Goal: Transaction & Acquisition: Purchase product/service

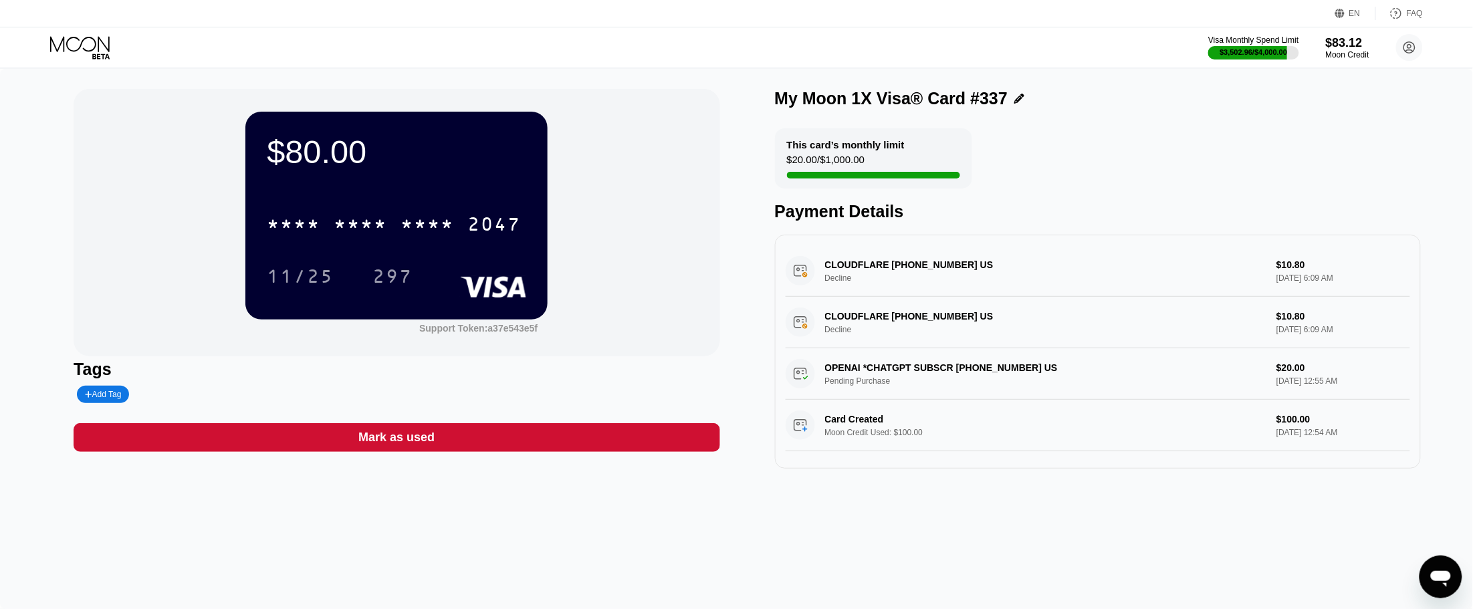
click at [74, 45] on icon at bounding box center [81, 47] width 62 height 23
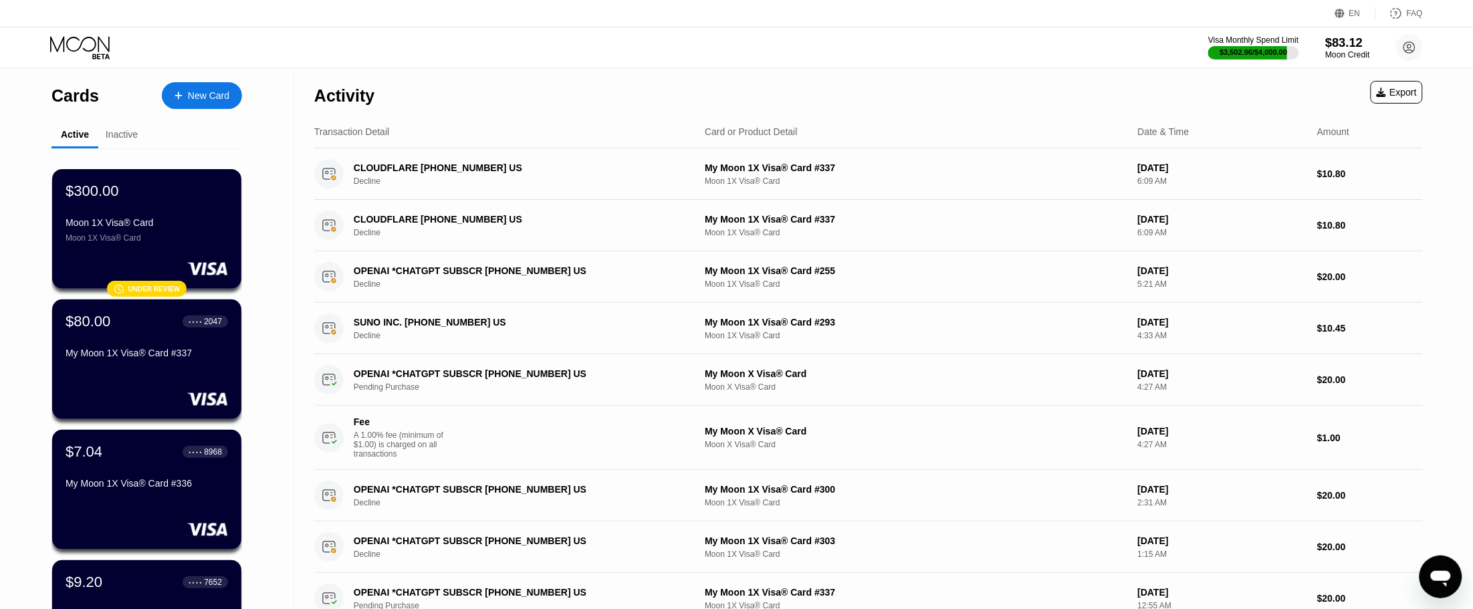
click at [1338, 49] on div "$83.12" at bounding box center [1347, 42] width 45 height 14
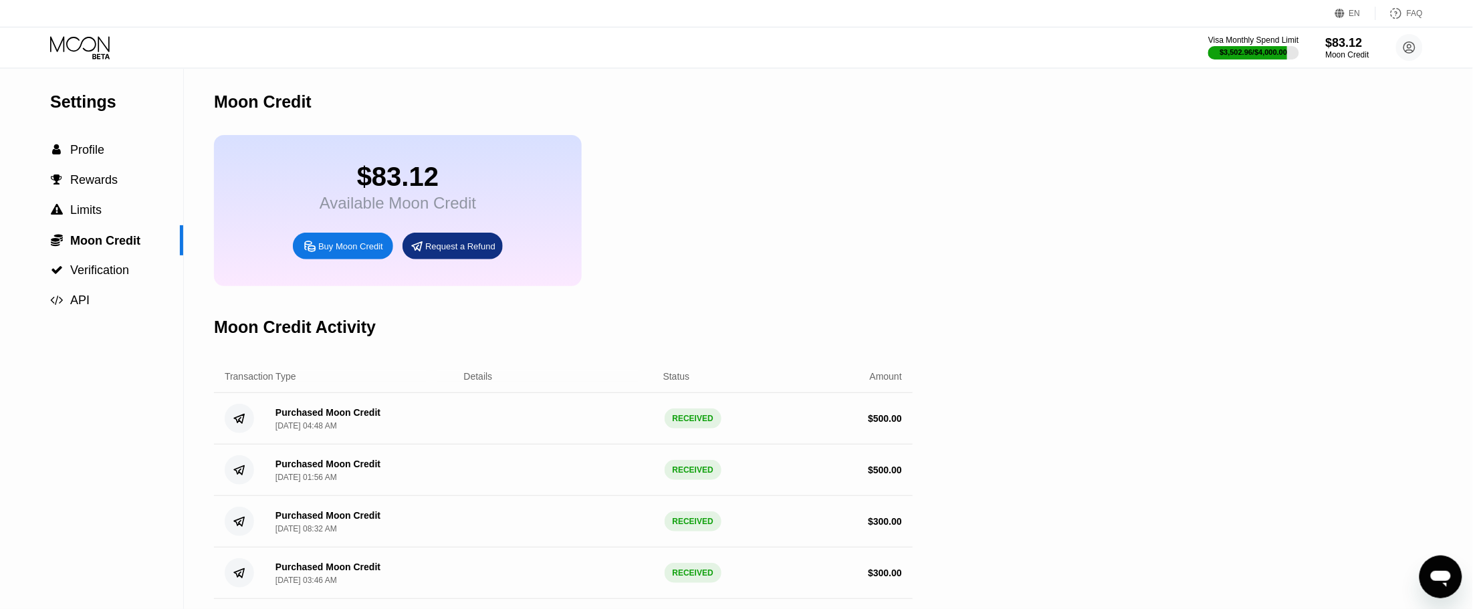
click at [362, 252] on div "Buy Moon Credit" at bounding box center [350, 246] width 65 height 11
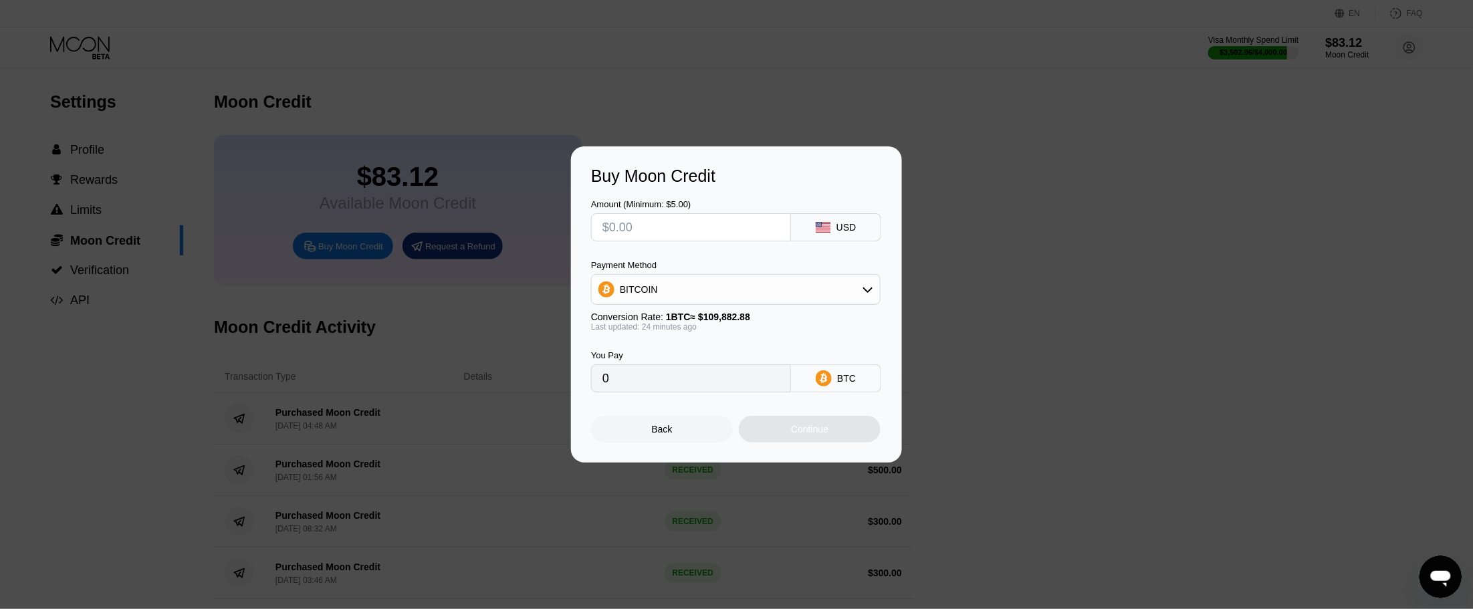
click at [687, 218] on input "text" at bounding box center [690, 227] width 177 height 27
type input "$500"
type input "0.00451859"
type input "$500"
click at [683, 305] on div "BITCOIN" at bounding box center [736, 289] width 290 height 31
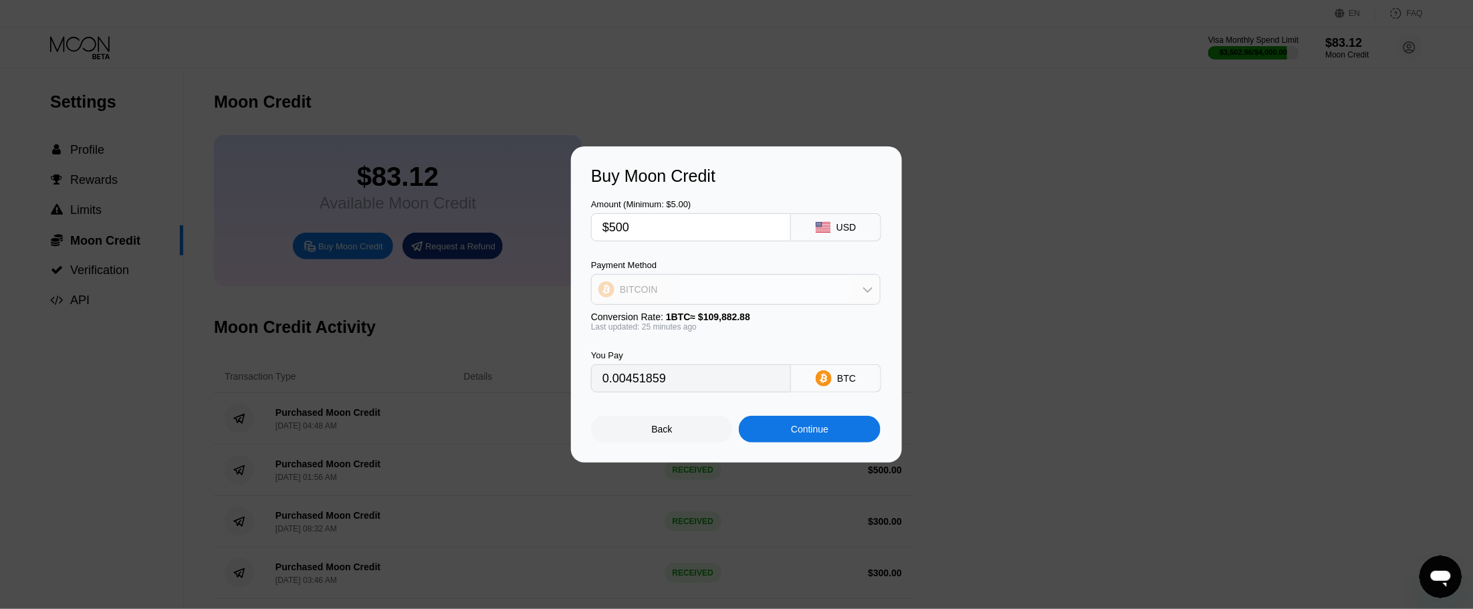
click at [703, 295] on div "BITCOIN" at bounding box center [736, 289] width 288 height 27
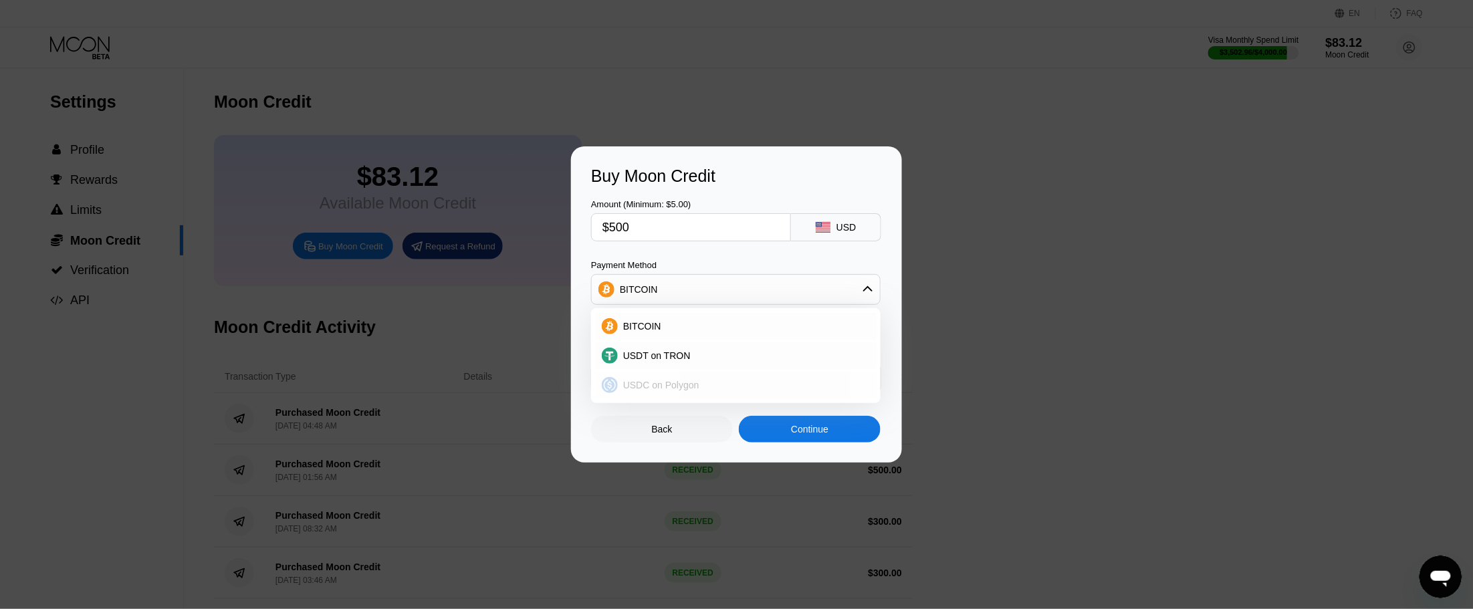
click at [666, 388] on span "USDC on Polygon" at bounding box center [661, 385] width 76 height 11
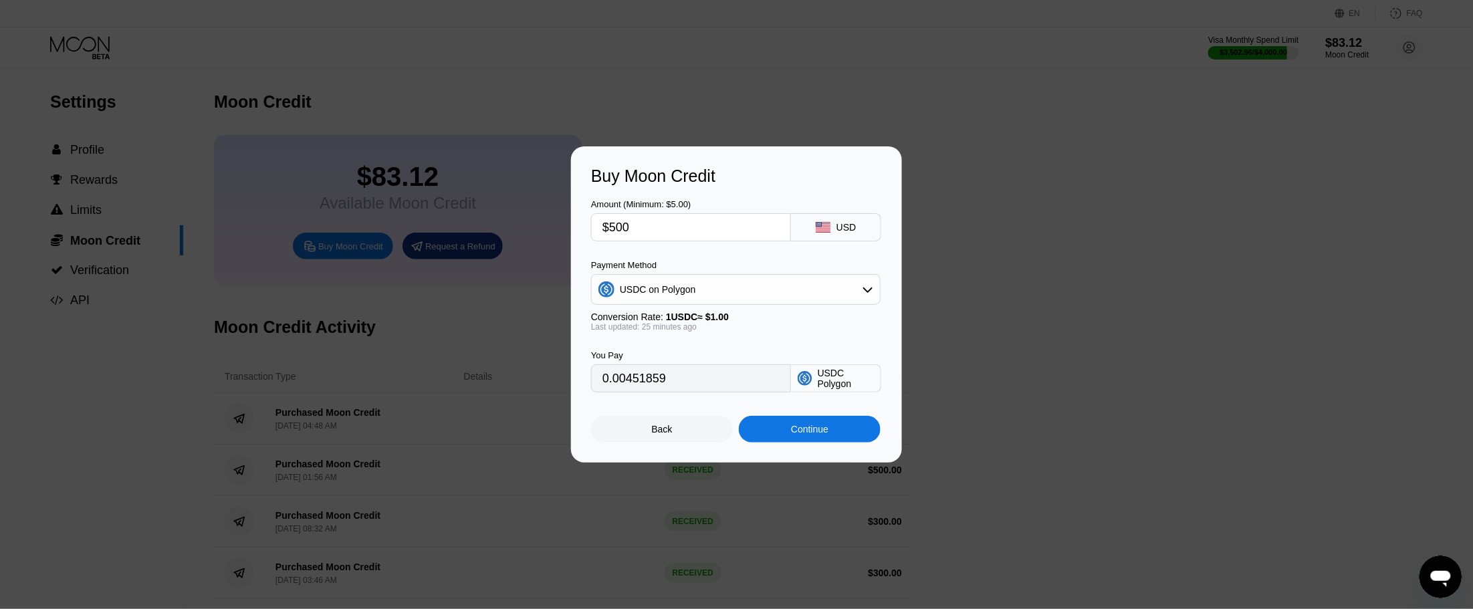
type input "500.00000000"
click at [783, 433] on div "Continue" at bounding box center [810, 429] width 142 height 27
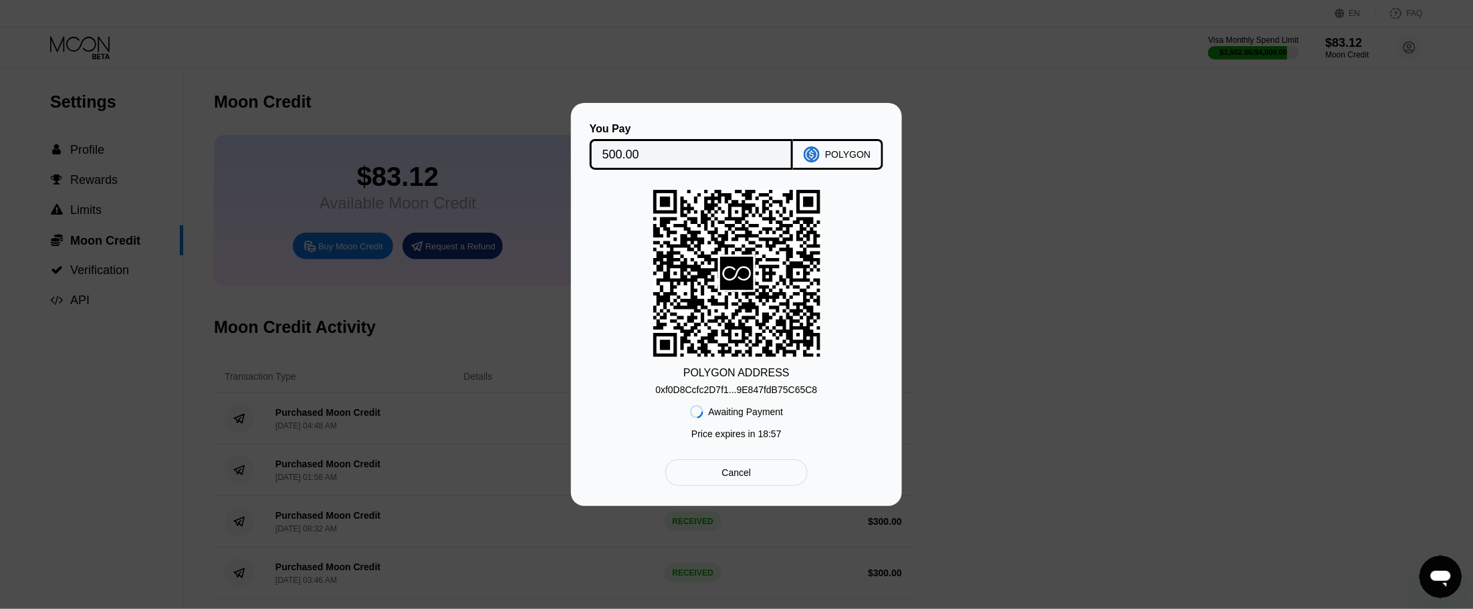
click at [682, 392] on div "0xf0D8Ccfc2D7f1...9E847fdB75C65C8" at bounding box center [736, 389] width 162 height 11
click at [680, 372] on div "POLYGON ADDRESS 0xf0D8Ccfc2D7f1...9E847fdB75C65C8 Awaiting Payment Price expire…" at bounding box center [736, 318] width 291 height 256
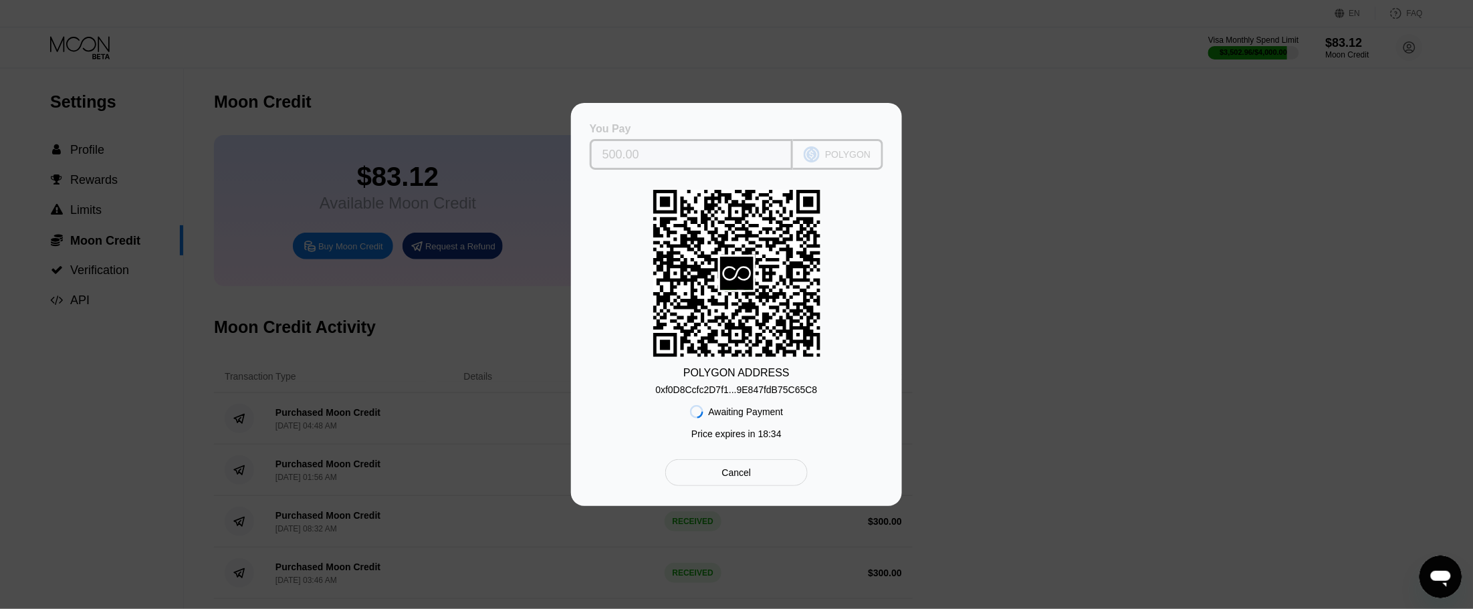
drag, startPoint x: 873, startPoint y: 148, endPoint x: 828, endPoint y: 148, distance: 44.8
click at [828, 148] on div "POLYGON" at bounding box center [838, 154] width 90 height 31
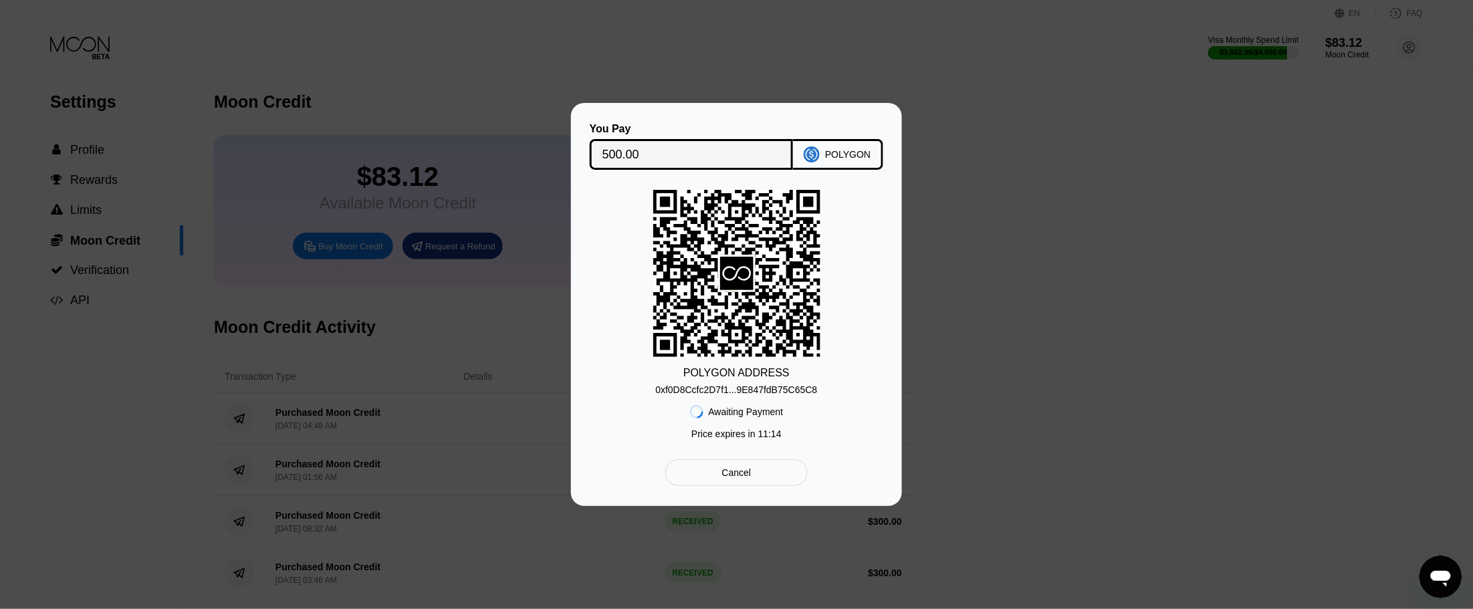
click at [773, 485] on div "Cancel" at bounding box center [736, 472] width 142 height 27
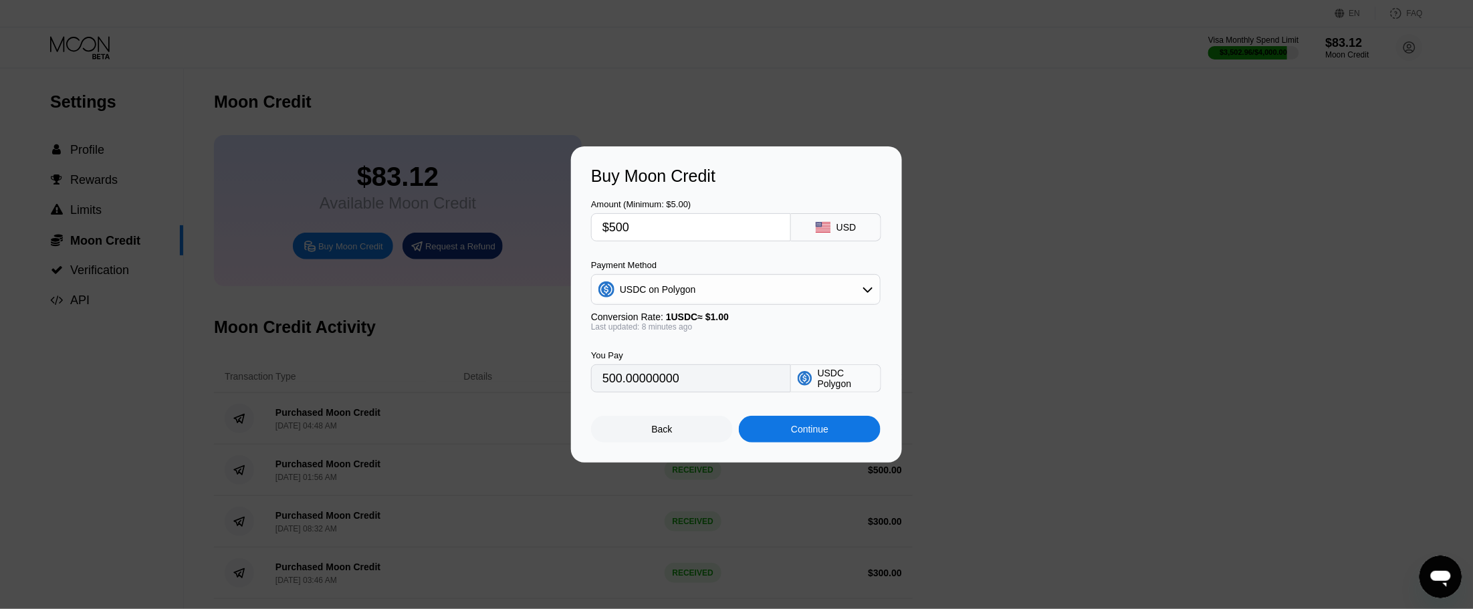
click at [772, 481] on div at bounding box center [743, 304] width 1486 height 609
click at [796, 443] on div "Continue" at bounding box center [810, 429] width 142 height 27
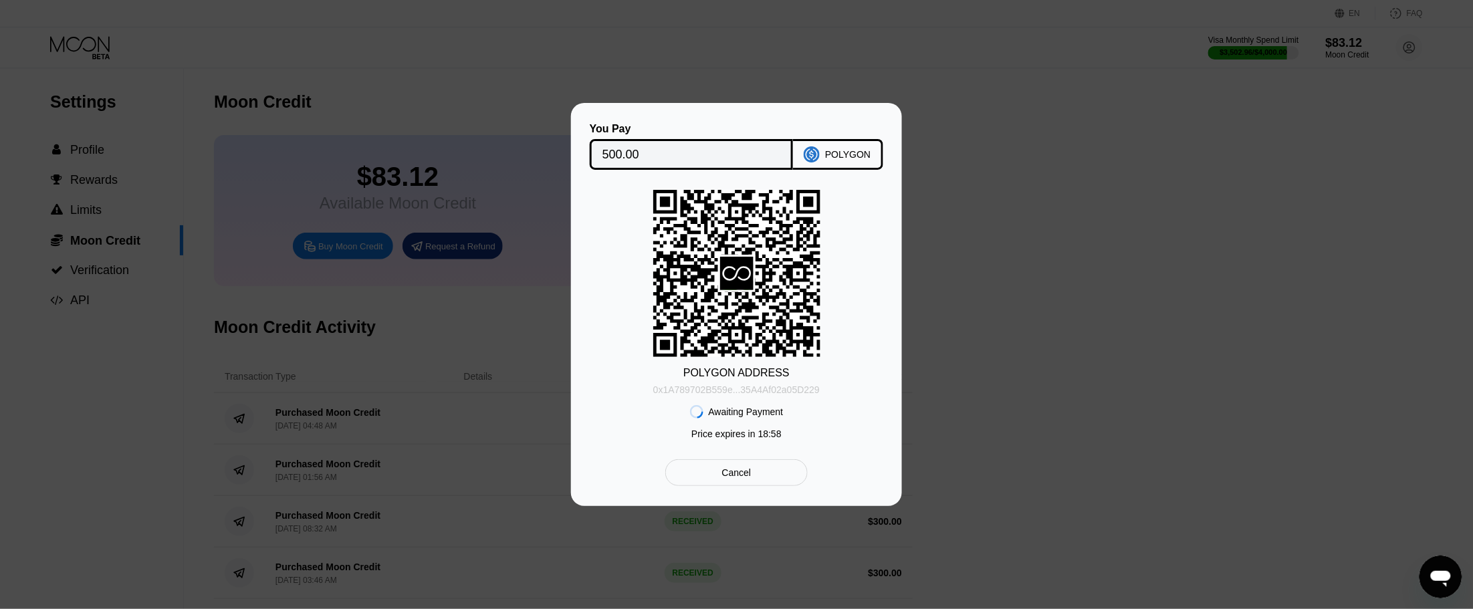
click at [792, 394] on div "0x1A789702B559e...35A4Af02a05D229" at bounding box center [736, 389] width 166 height 11
click at [780, 386] on div "0x1A789702B559e...35A4Af02a05D229" at bounding box center [736, 389] width 166 height 11
click at [741, 393] on div "0x1A789702B559e...35A4Af02a05D229" at bounding box center [736, 389] width 166 height 11
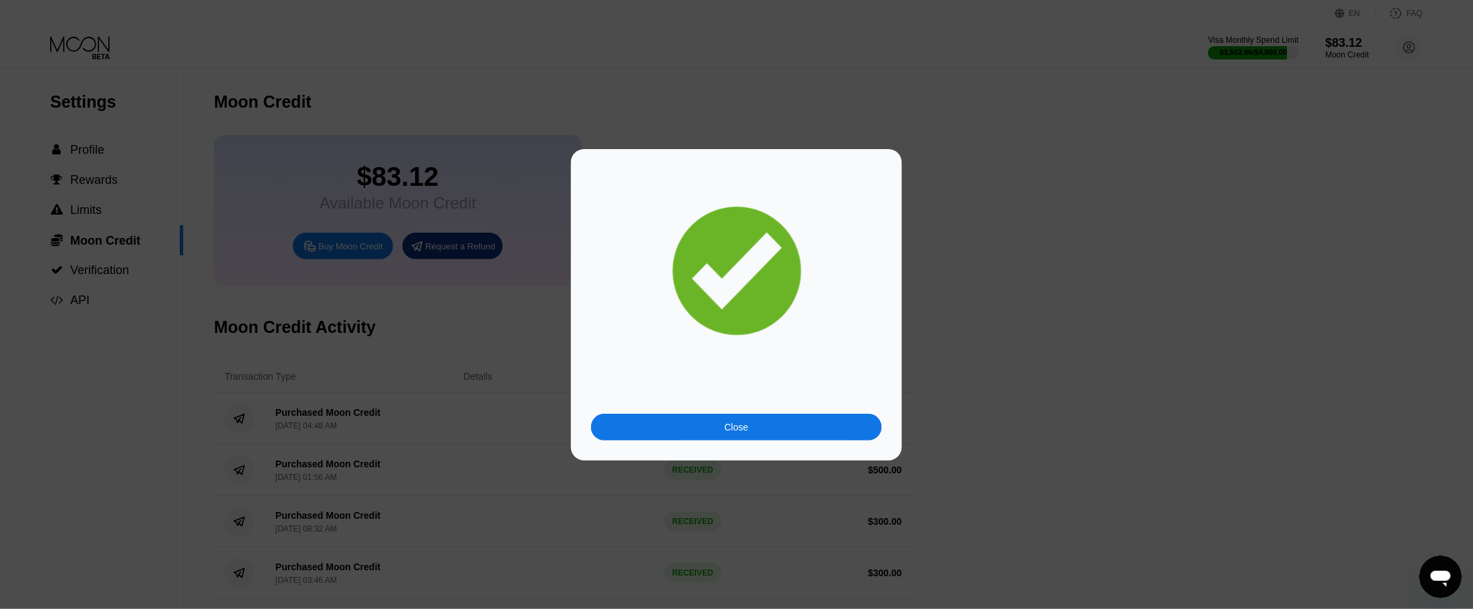
click at [716, 134] on div at bounding box center [743, 304] width 1486 height 609
click at [710, 415] on div "Close" at bounding box center [736, 427] width 291 height 27
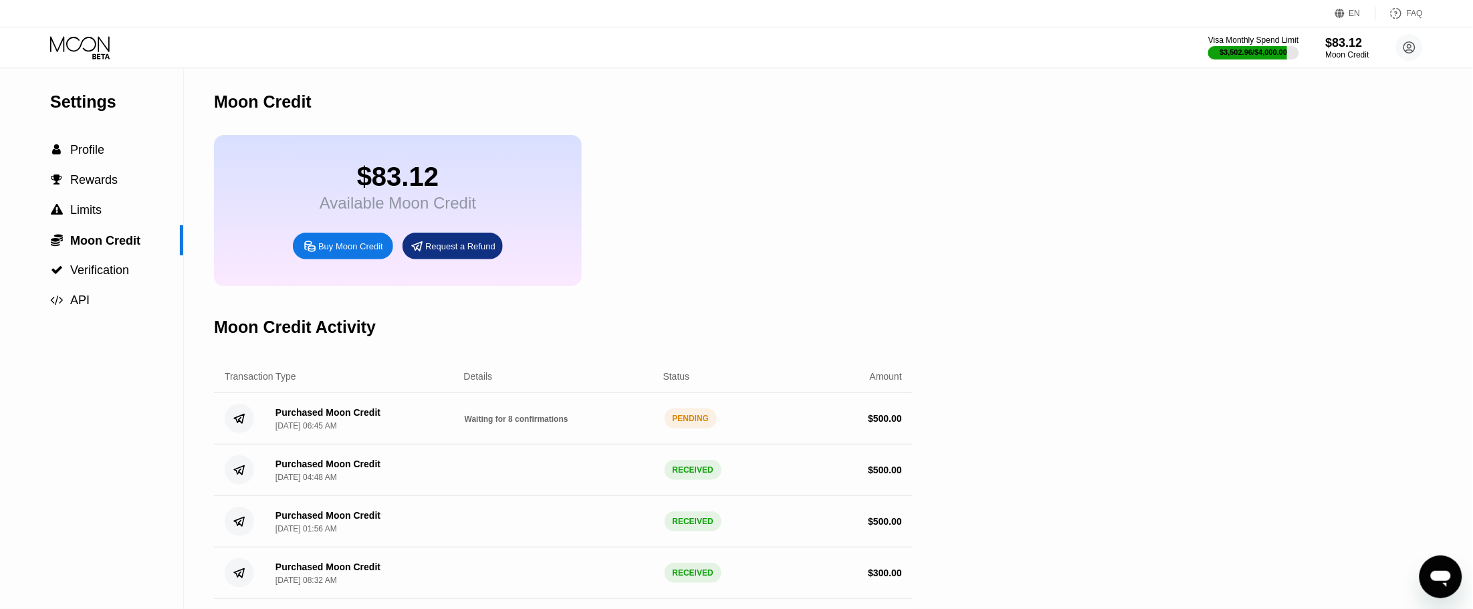
click at [493, 424] on div "Waiting for 8 confirmations" at bounding box center [559, 418] width 189 height 11
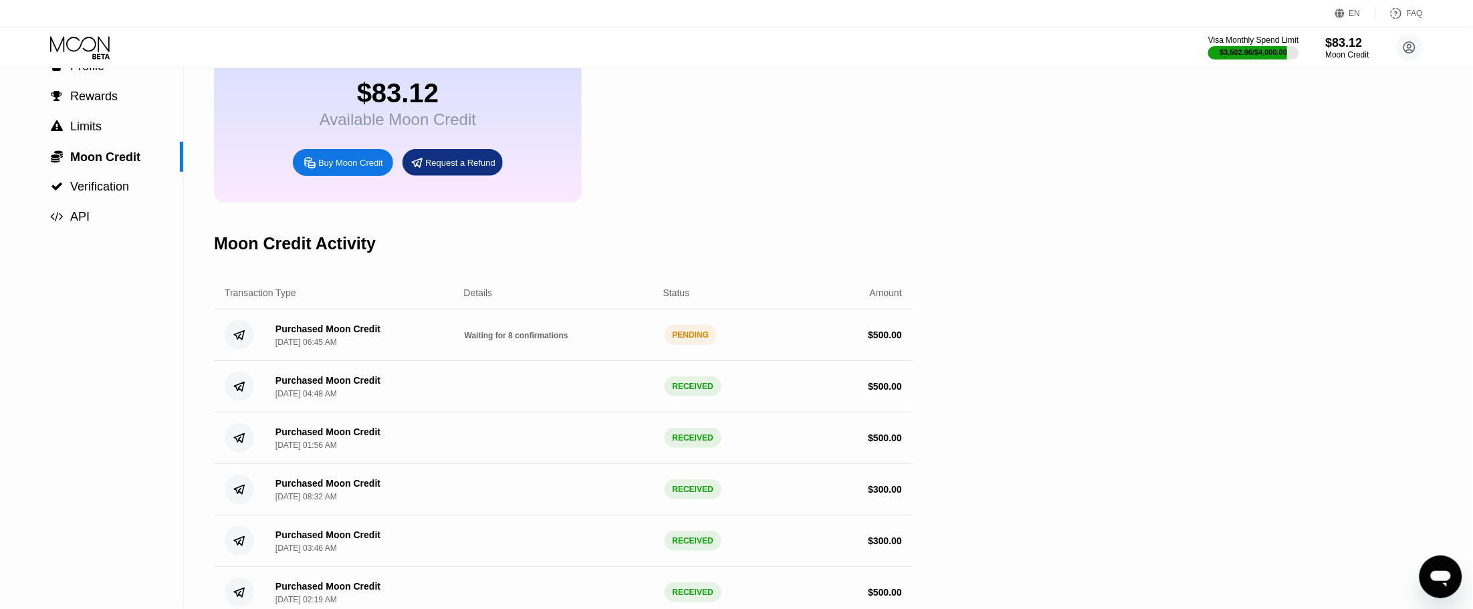
click at [513, 413] on div "Purchased Moon Credit [DATE] 04:48 AM RECEIVED $ 500.00" at bounding box center [563, 386] width 699 height 51
click at [232, 350] on circle at bounding box center [239, 334] width 29 height 29
click at [239, 340] on icon at bounding box center [239, 335] width 10 height 9
click at [553, 340] on div "Waiting for 8 confirmations" at bounding box center [559, 335] width 189 height 11
click at [693, 345] on div "PENDING" at bounding box center [691, 335] width 53 height 20
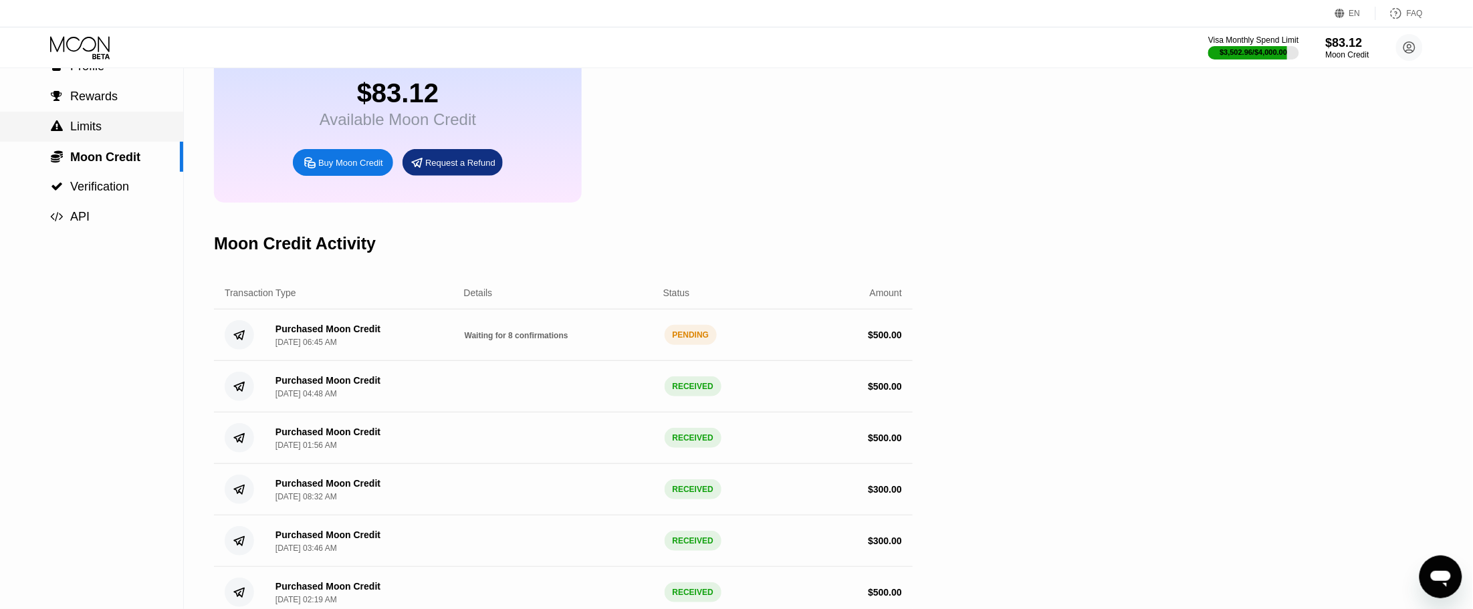
scroll to position [0, 0]
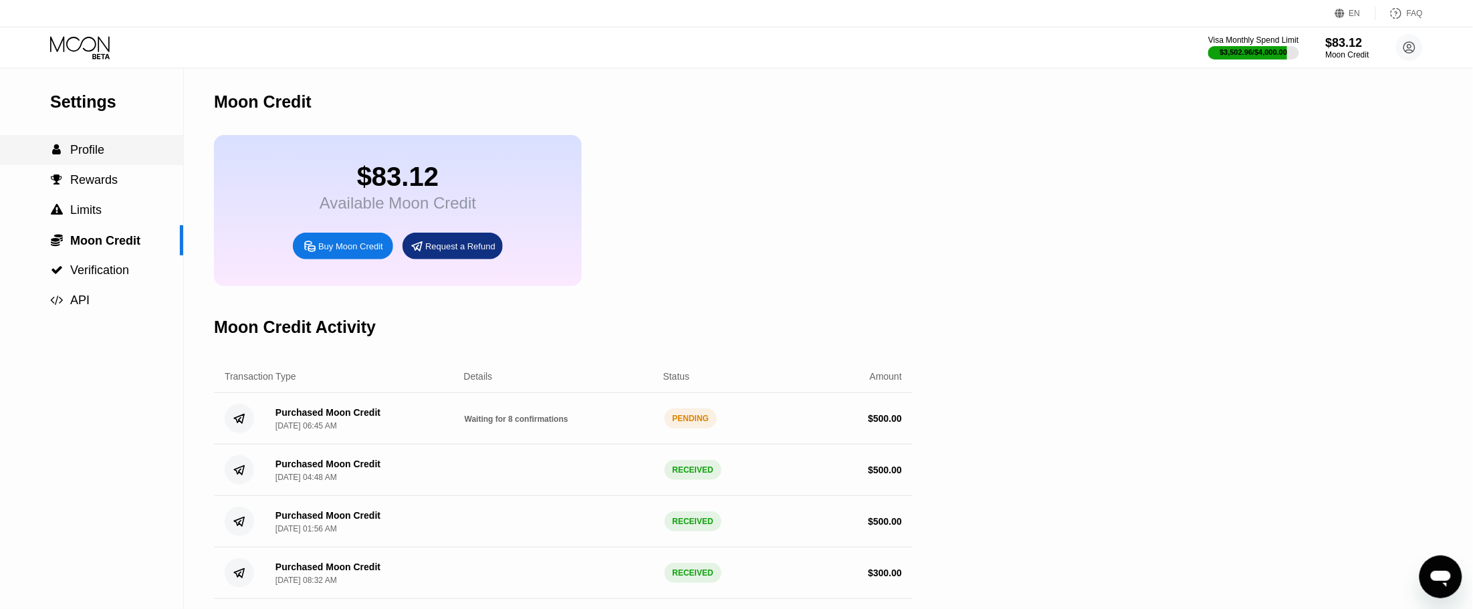
click at [81, 154] on span "Profile" at bounding box center [87, 149] width 34 height 13
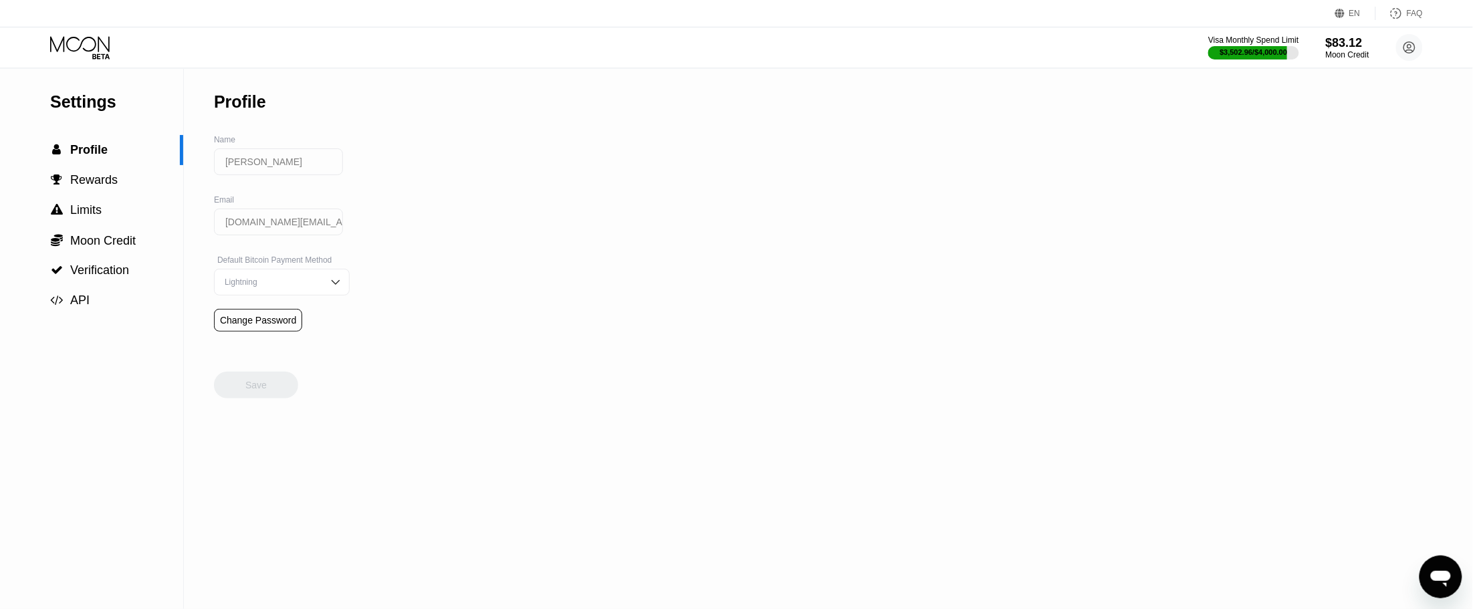
click at [90, 44] on icon at bounding box center [81, 47] width 62 height 23
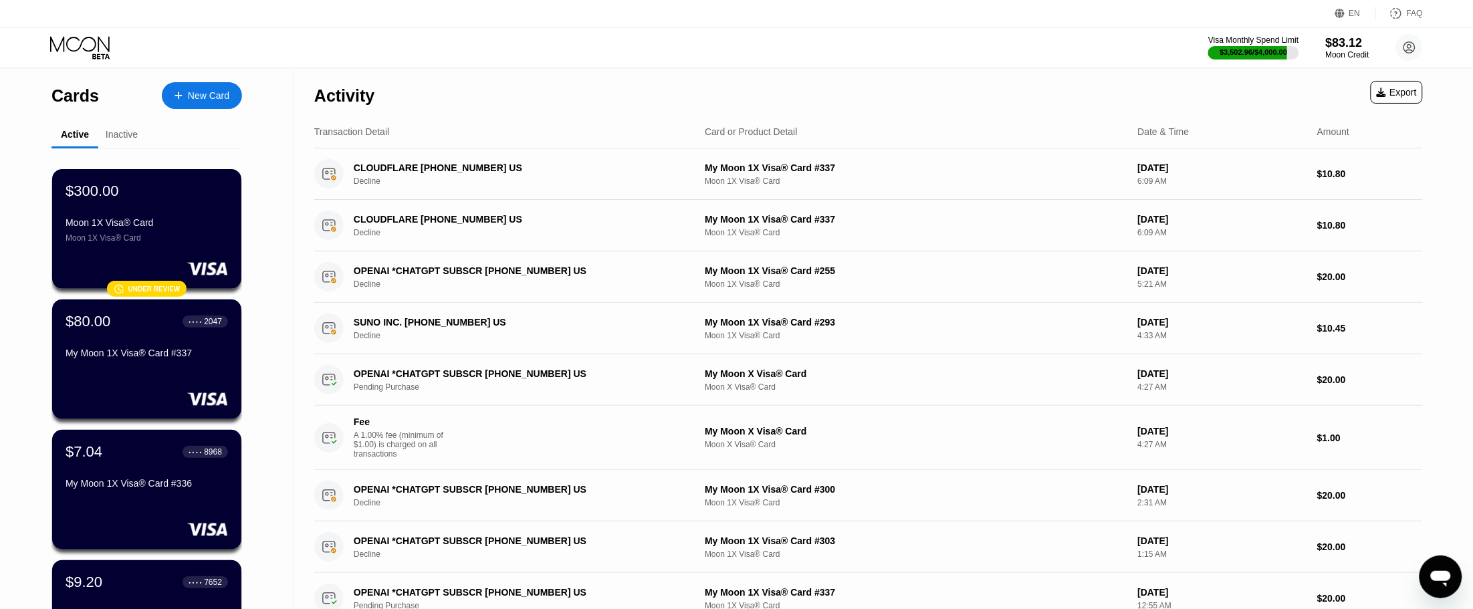
click at [90, 44] on icon at bounding box center [81, 47] width 62 height 23
click at [1326, 47] on div "$83.12" at bounding box center [1347, 42] width 45 height 14
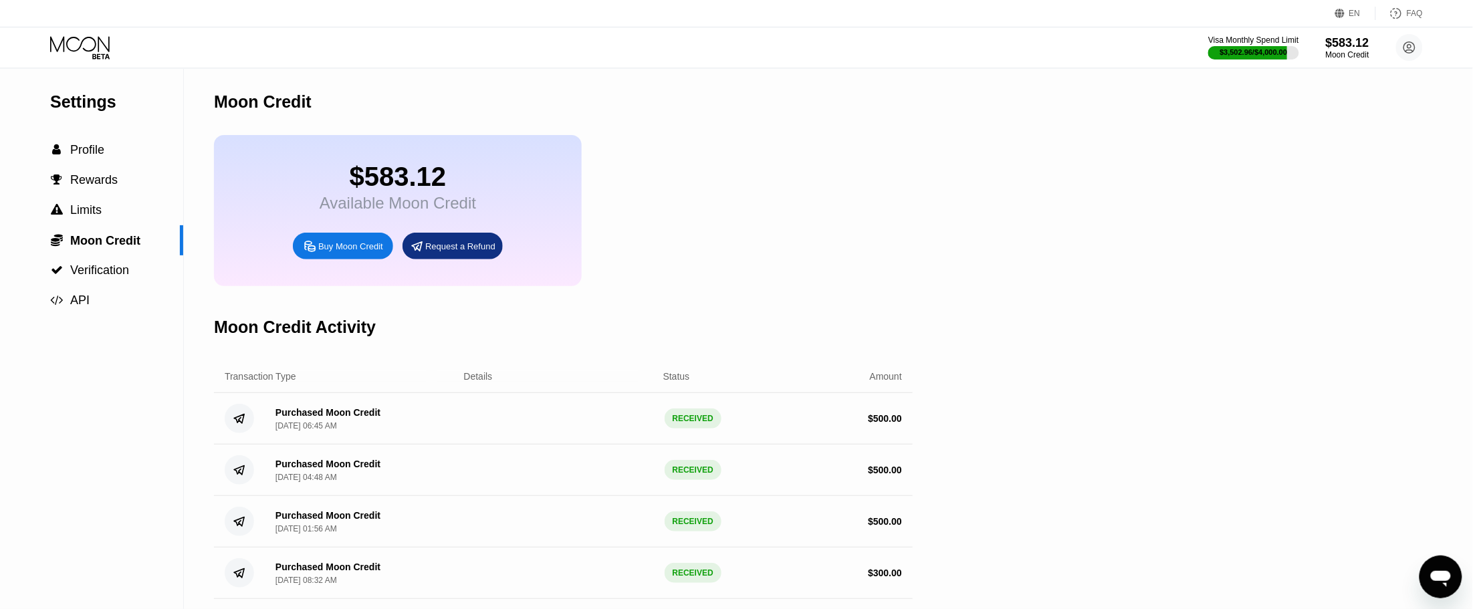
click at [86, 154] on span "Profile" at bounding box center [87, 149] width 34 height 13
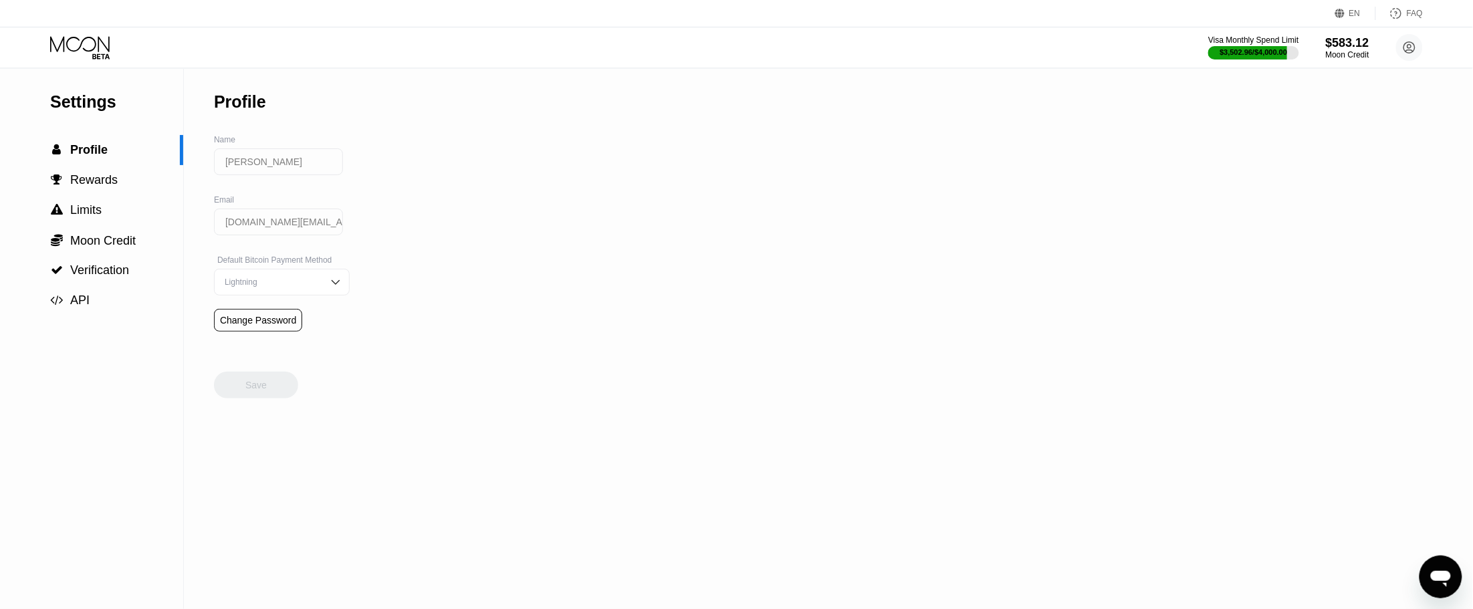
click at [74, 37] on icon at bounding box center [80, 43] width 60 height 15
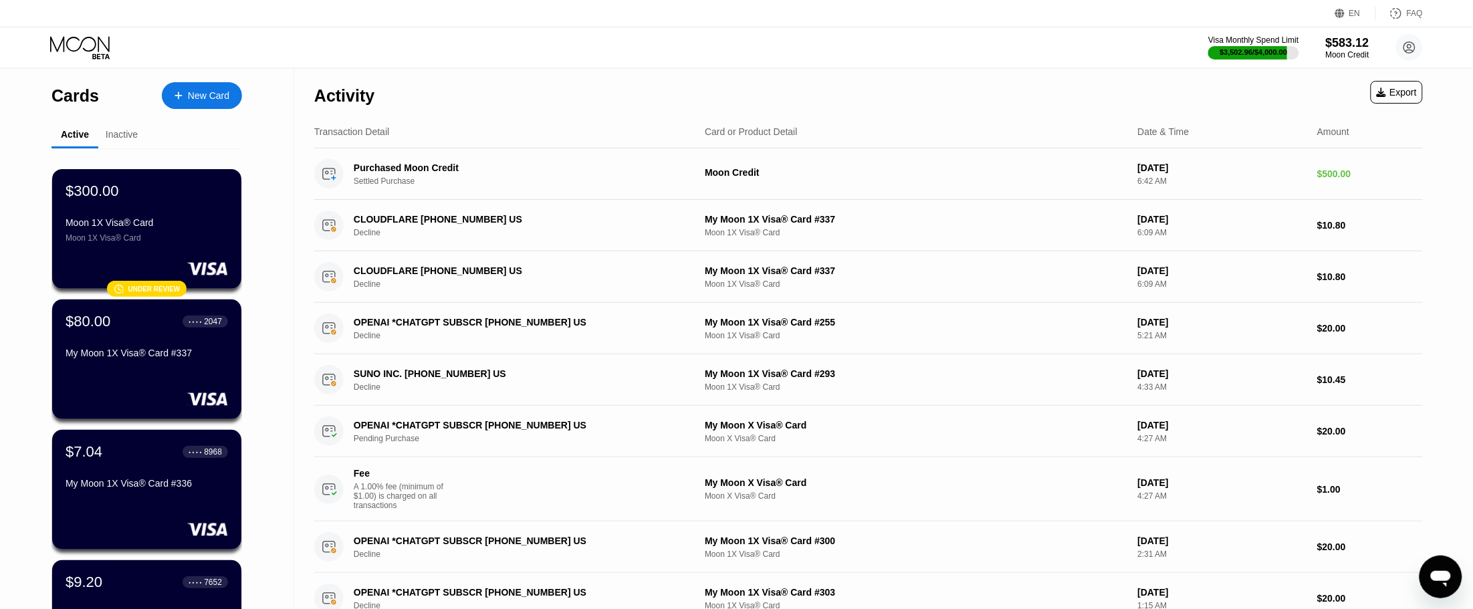
click at [213, 94] on div "New Card" at bounding box center [208, 95] width 41 height 11
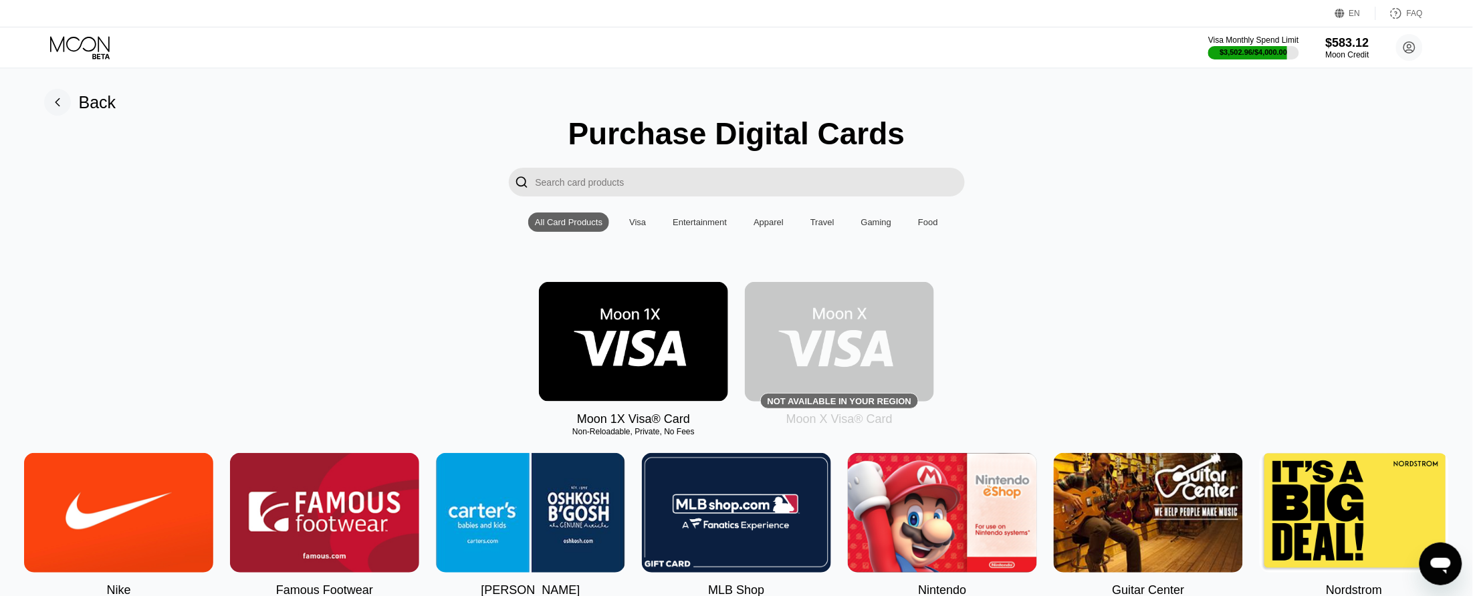
click at [663, 351] on img at bounding box center [633, 342] width 189 height 120
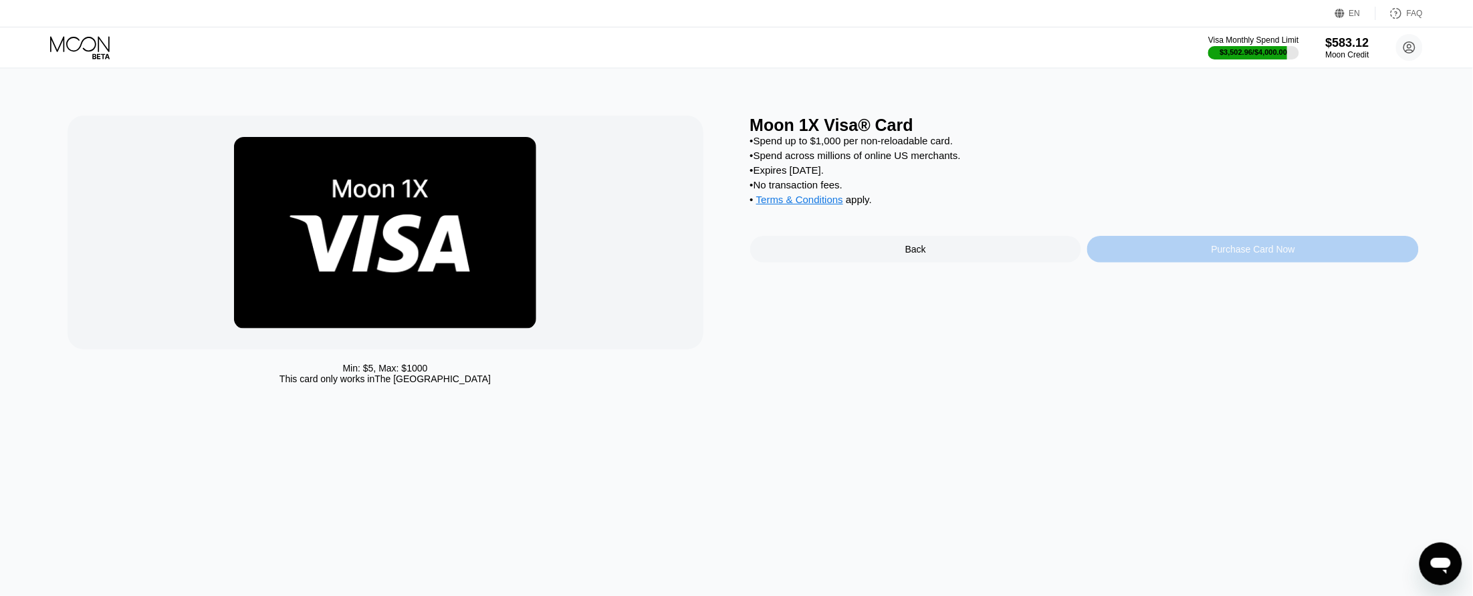
click at [1140, 262] on div "Purchase Card Now" at bounding box center [1253, 249] width 332 height 27
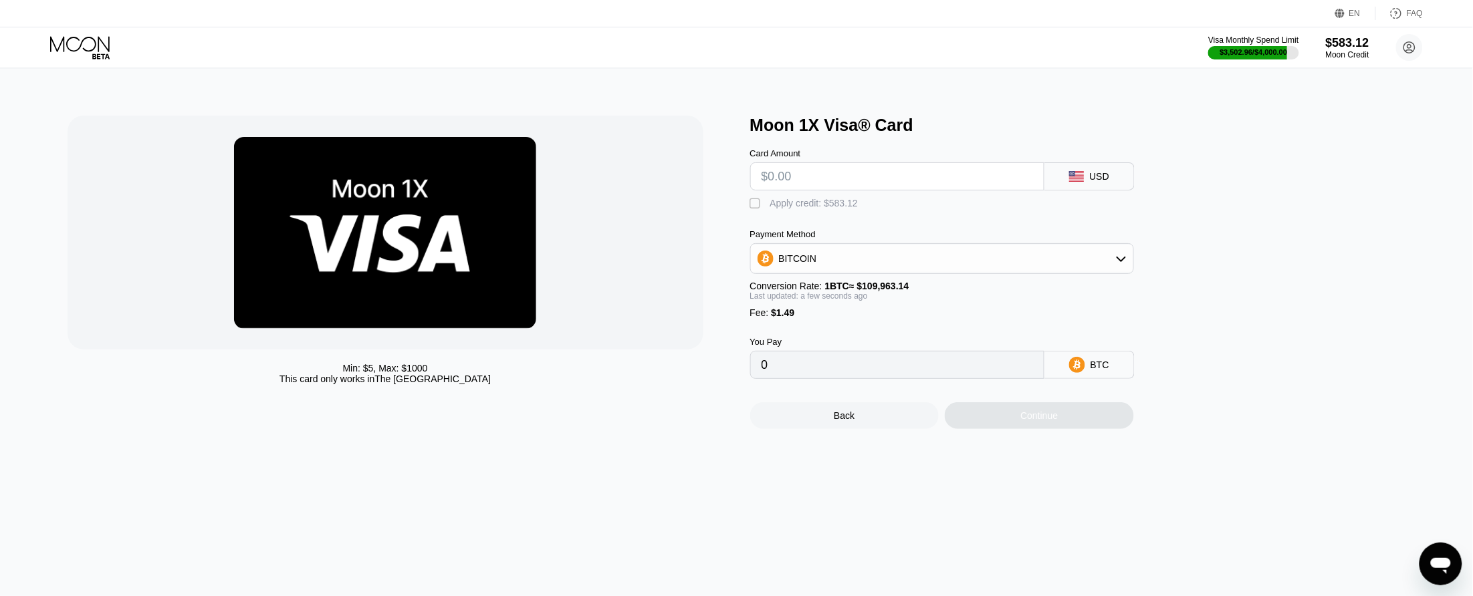
click at [920, 185] on input "text" at bounding box center [897, 176] width 271 height 27
type input "$100"
type input "0.00092295"
type input "$100"
click at [754, 211] on div "" at bounding box center [756, 203] width 13 height 13
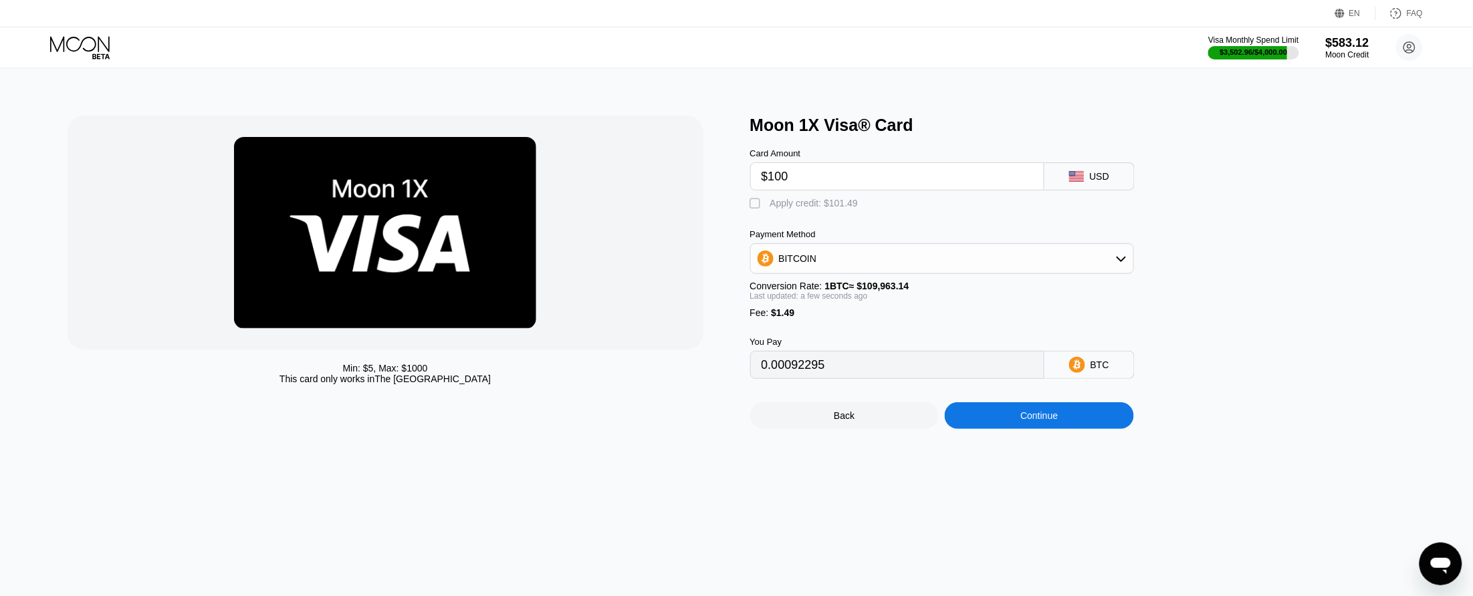
type input "0"
click at [1001, 429] on div "Continue" at bounding box center [1039, 416] width 189 height 27
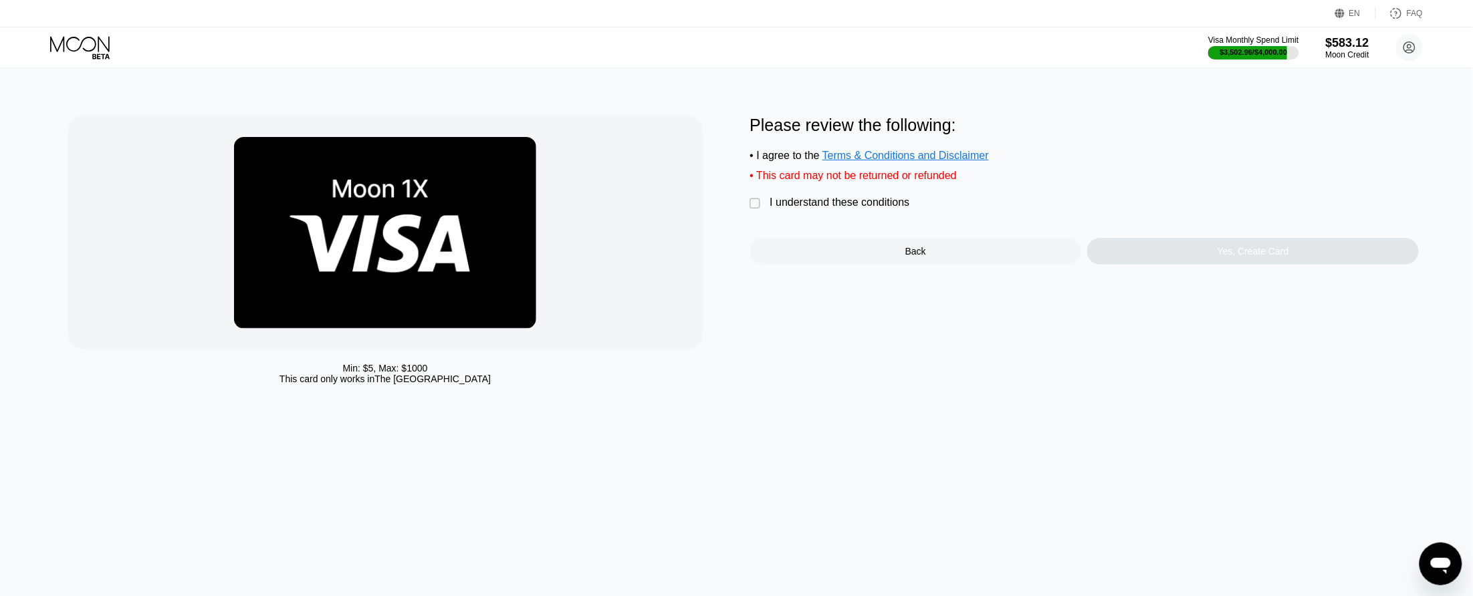
click at [830, 208] on div "I understand these conditions" at bounding box center [840, 203] width 140 height 12
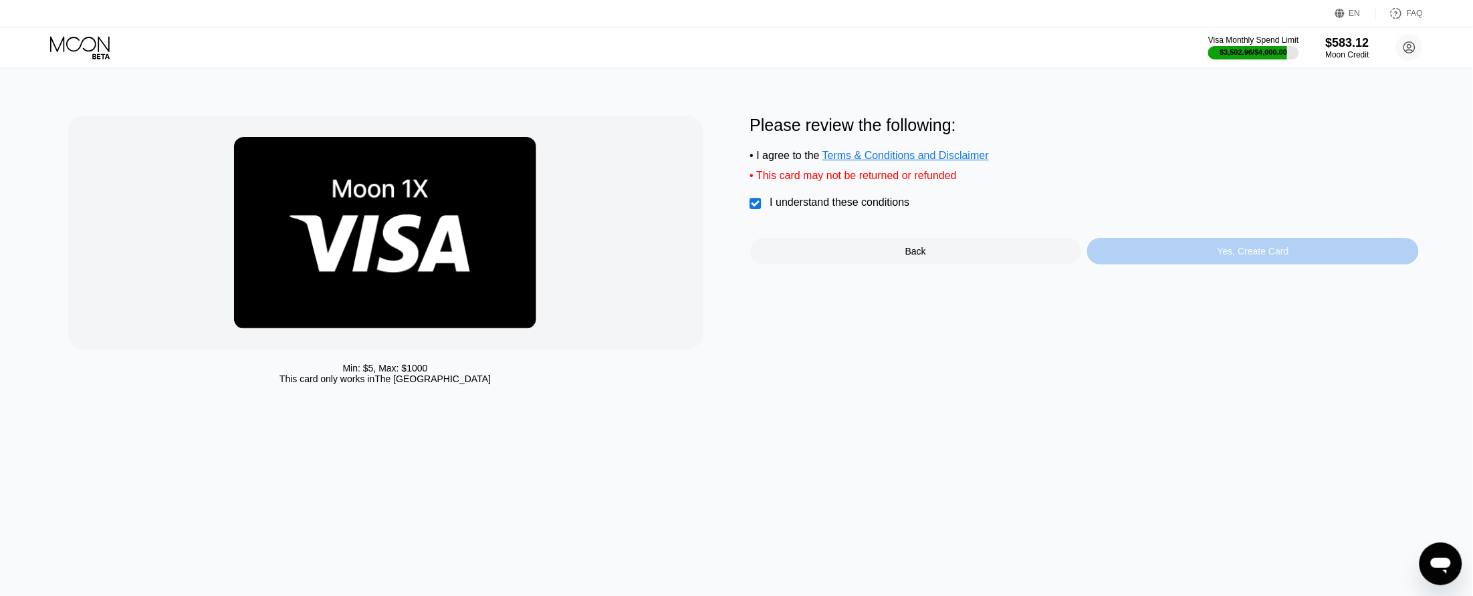
click at [1209, 265] on div "Yes, Create Card" at bounding box center [1253, 251] width 332 height 27
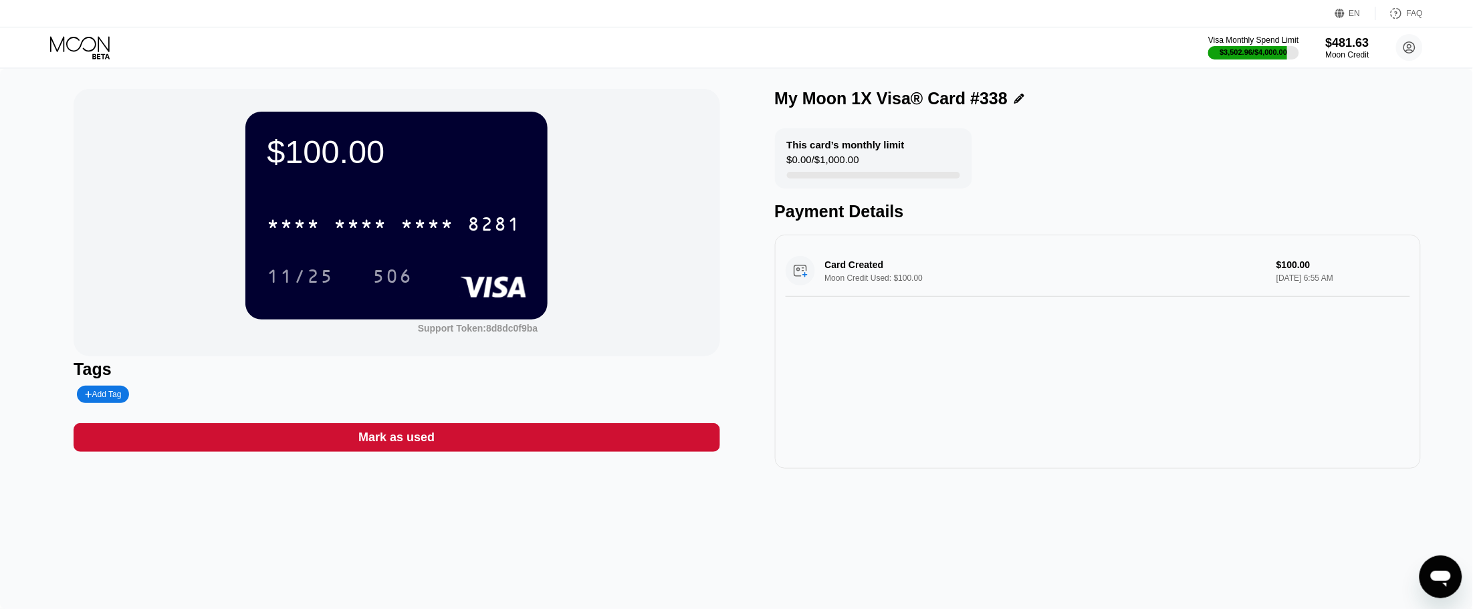
click at [483, 226] on div "8281" at bounding box center [493, 225] width 53 height 21
click at [75, 42] on icon at bounding box center [81, 47] width 62 height 23
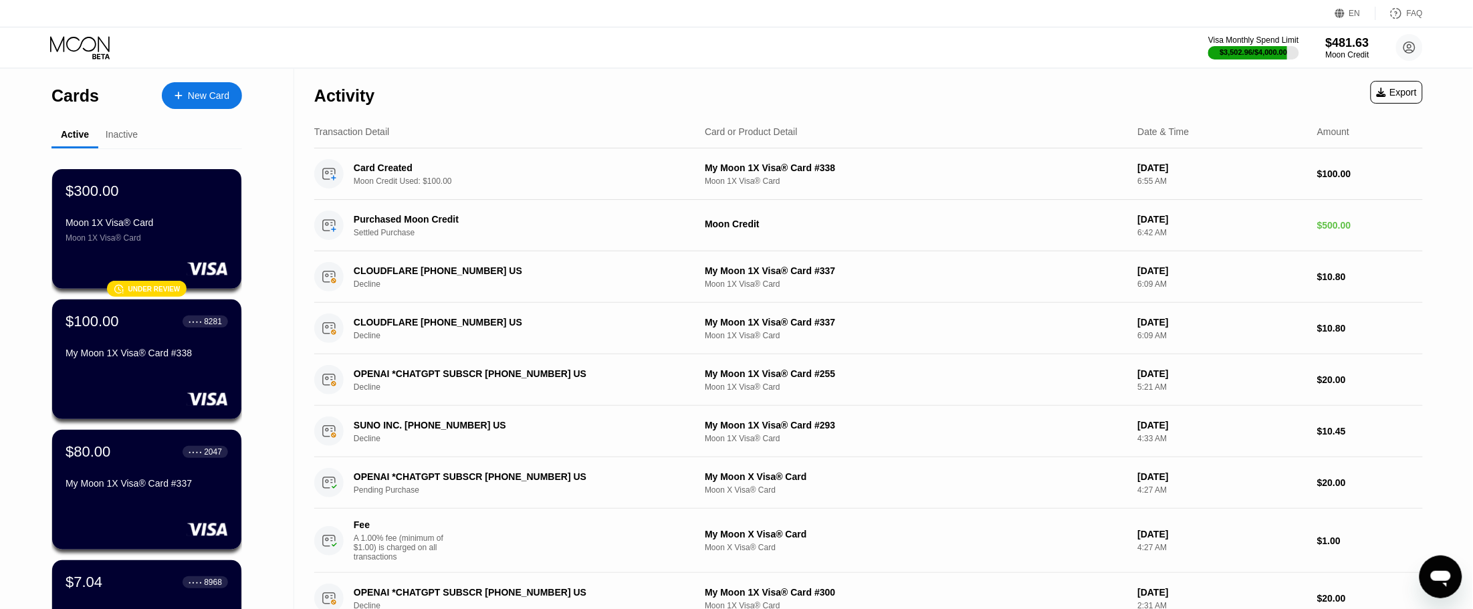
click at [205, 99] on div "New Card" at bounding box center [208, 95] width 41 height 11
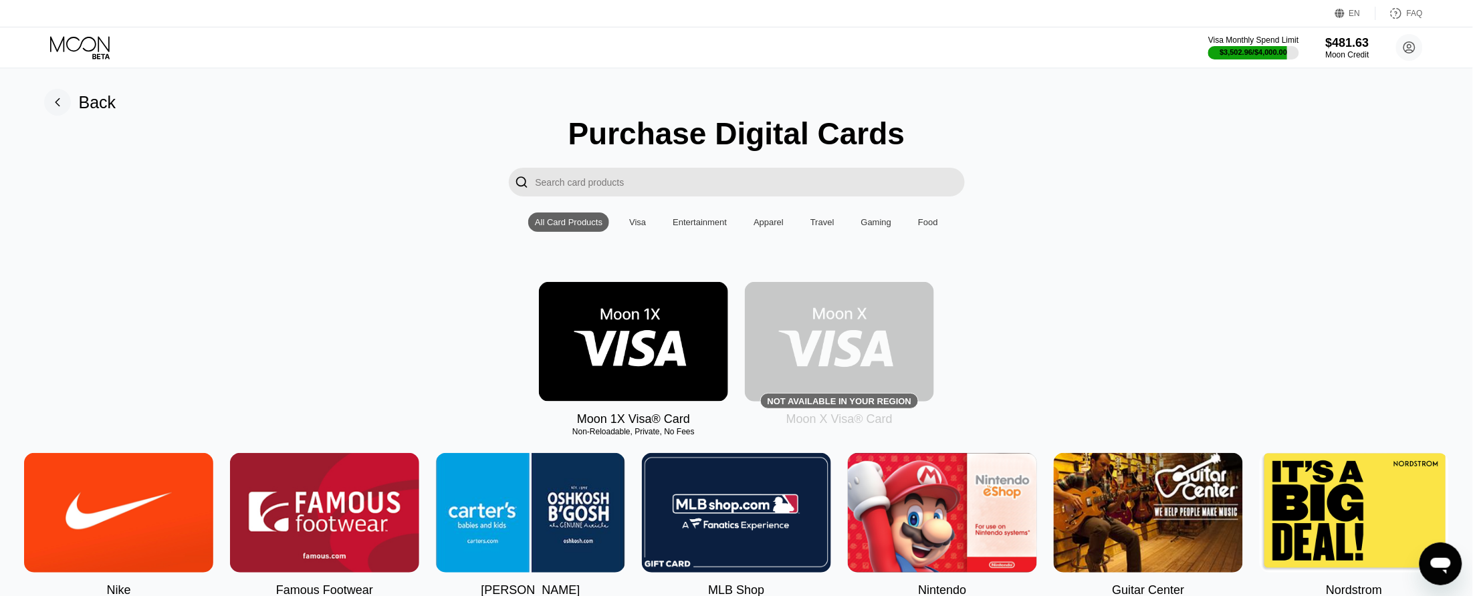
click at [682, 349] on img at bounding box center [633, 342] width 189 height 120
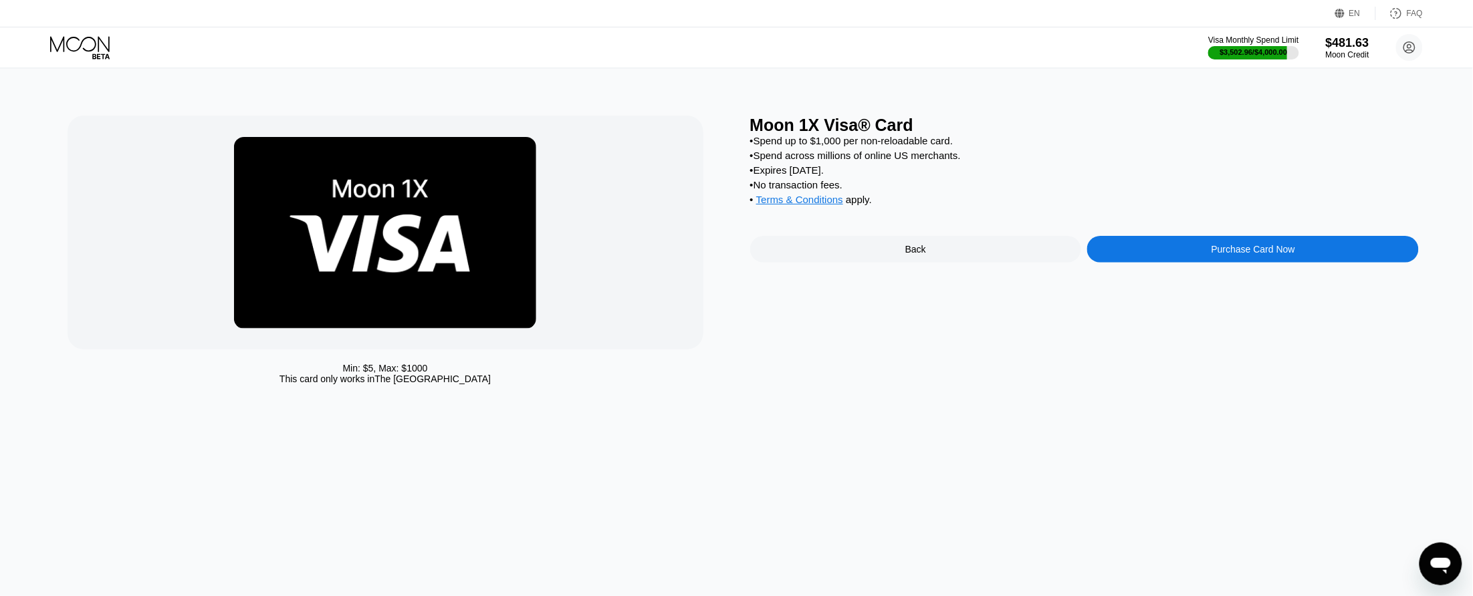
click at [1179, 261] on div "Purchase Card Now" at bounding box center [1253, 249] width 332 height 27
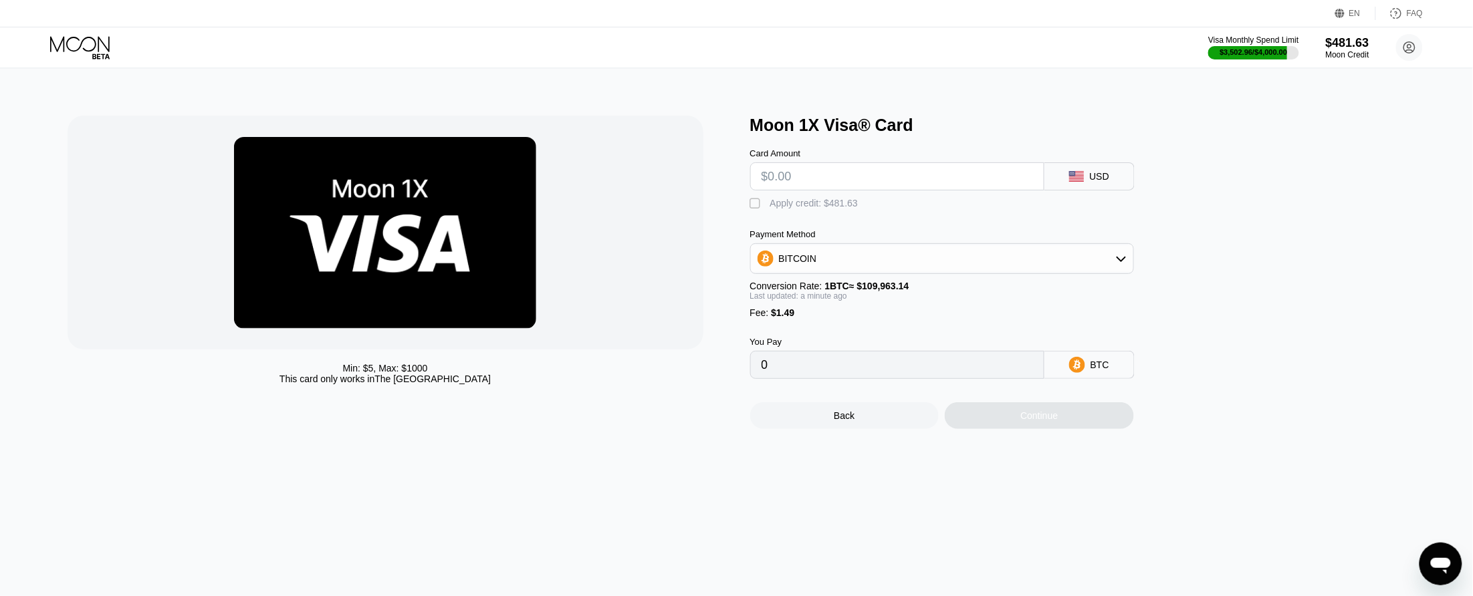
type input "0"
click at [784, 185] on input "text" at bounding box center [897, 176] width 271 height 27
type input "$1000"
type input "0.00910751"
type input "$1000"
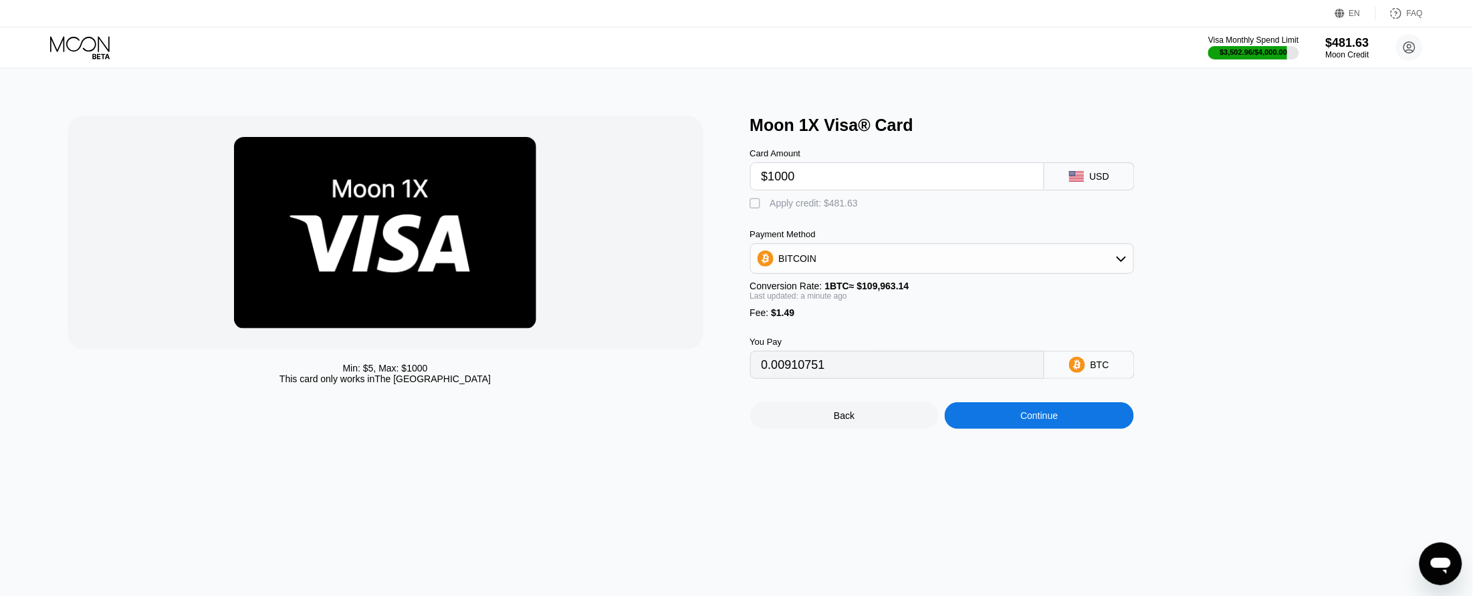
click at [759, 206] on div "" at bounding box center [756, 203] width 13 height 13
click at [1042, 421] on div "Continue" at bounding box center [1038, 416] width 37 height 11
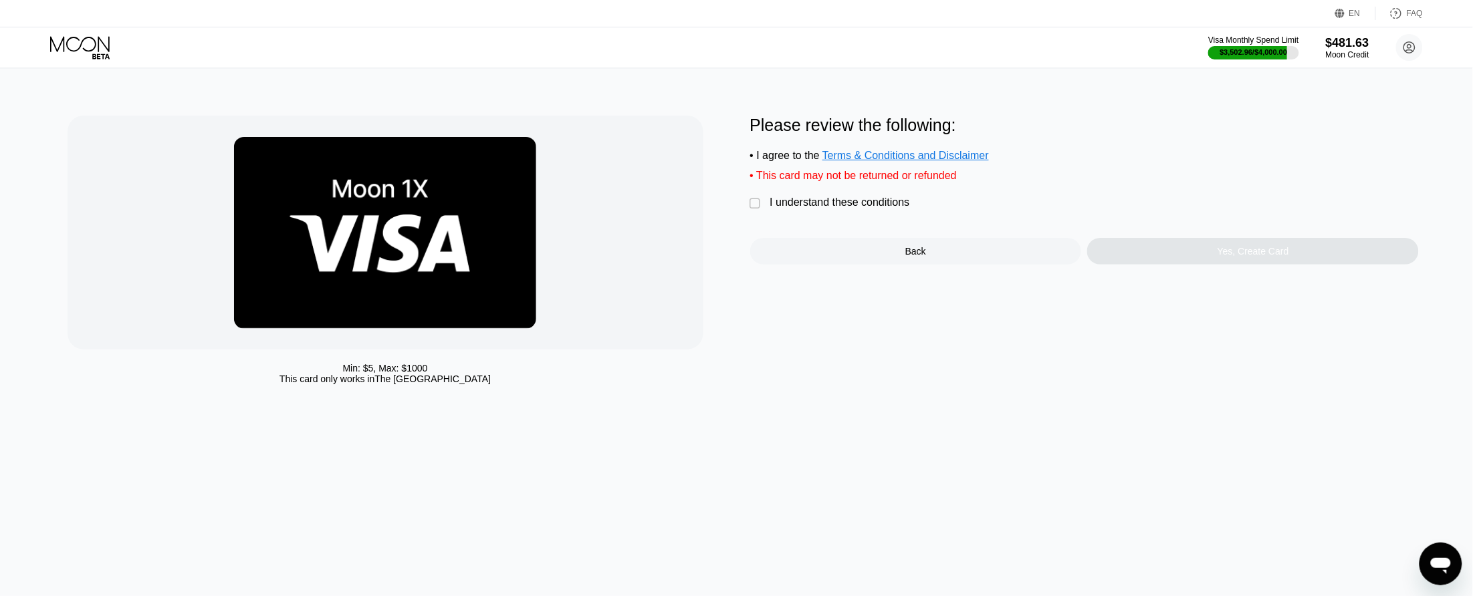
click at [762, 209] on div "" at bounding box center [756, 203] width 13 height 13
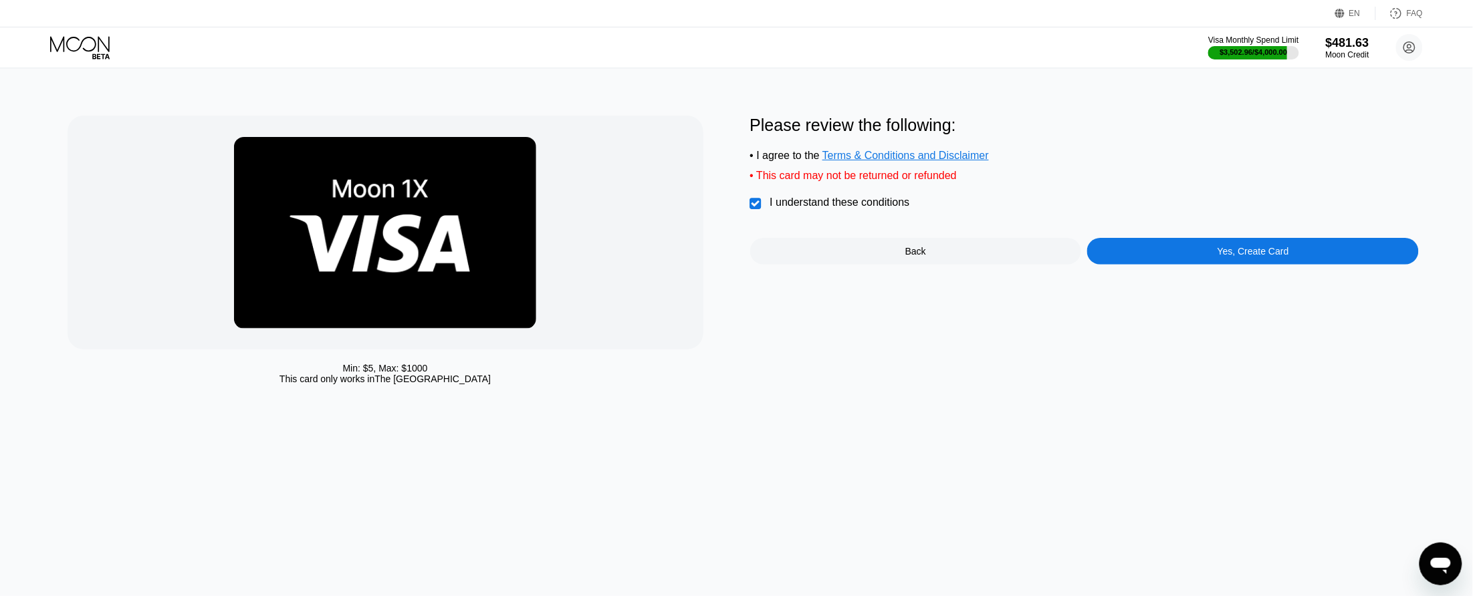
click at [1165, 265] on div "Yes, Create Card" at bounding box center [1253, 251] width 332 height 27
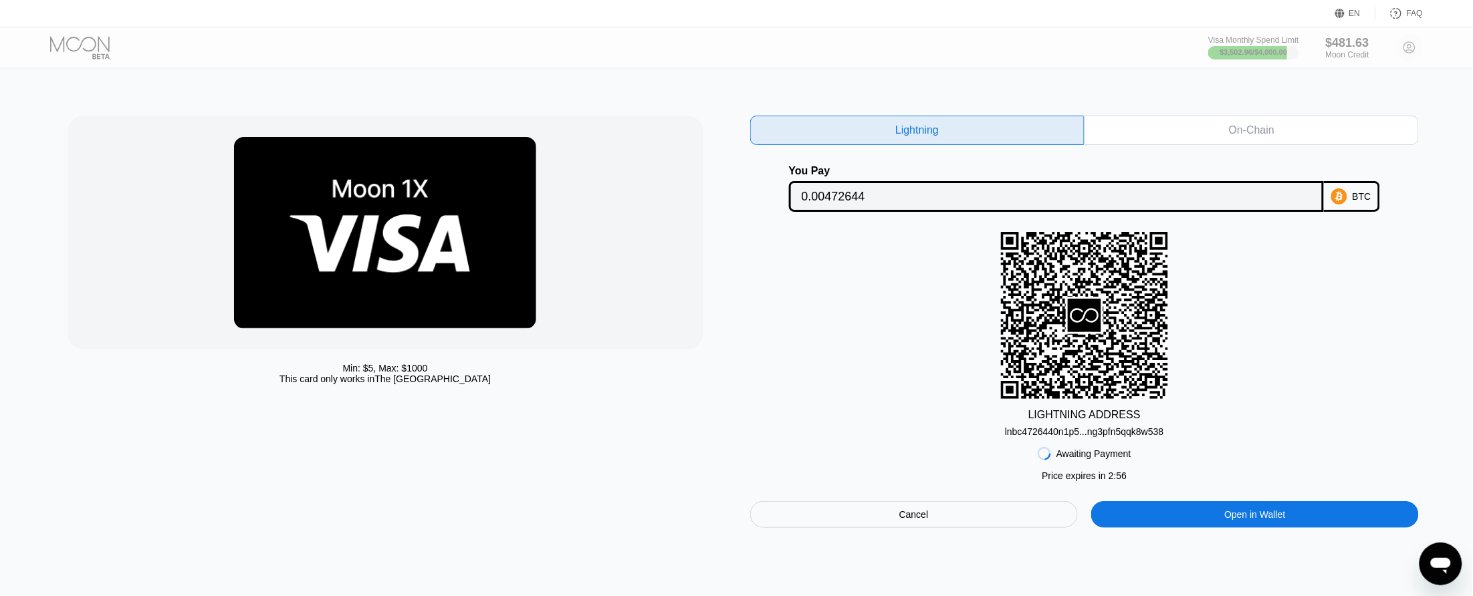
click at [891, 513] on div "Cancel" at bounding box center [914, 514] width 328 height 27
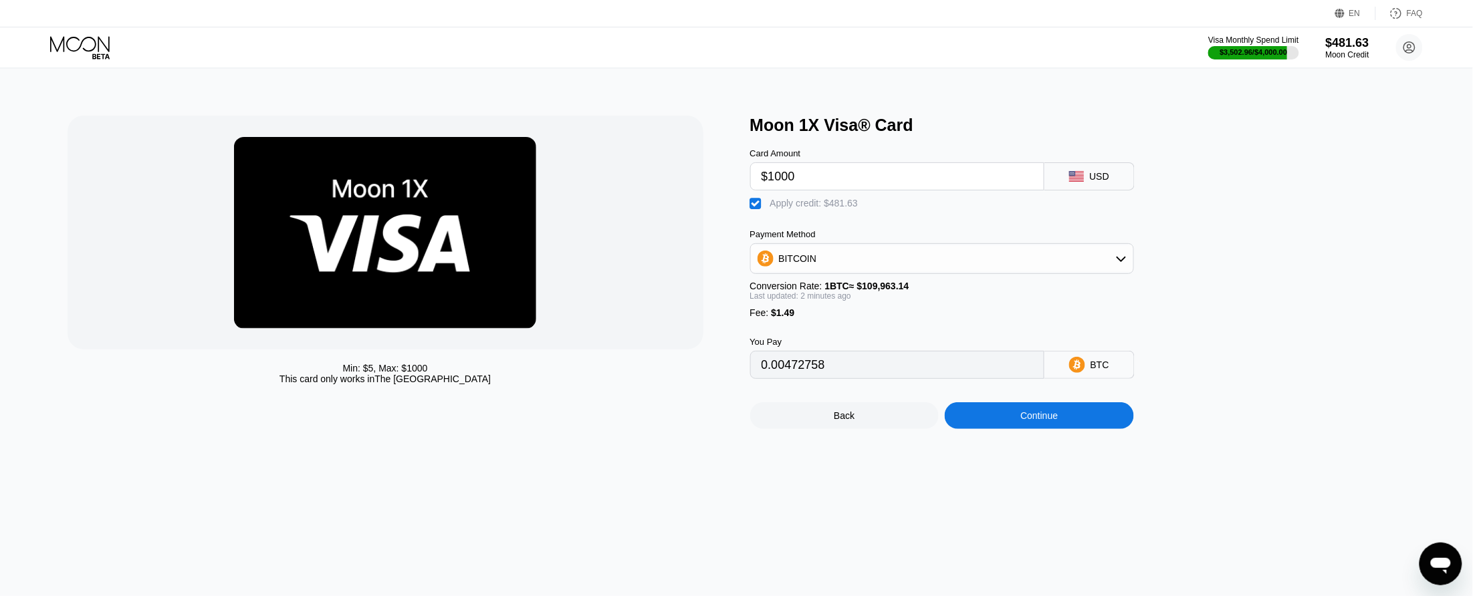
click at [817, 189] on input "$1000" at bounding box center [897, 176] width 271 height 27
type input "$100"
type input "0"
type input "$100"
click at [1025, 416] on div "Back Continue" at bounding box center [964, 404] width 428 height 50
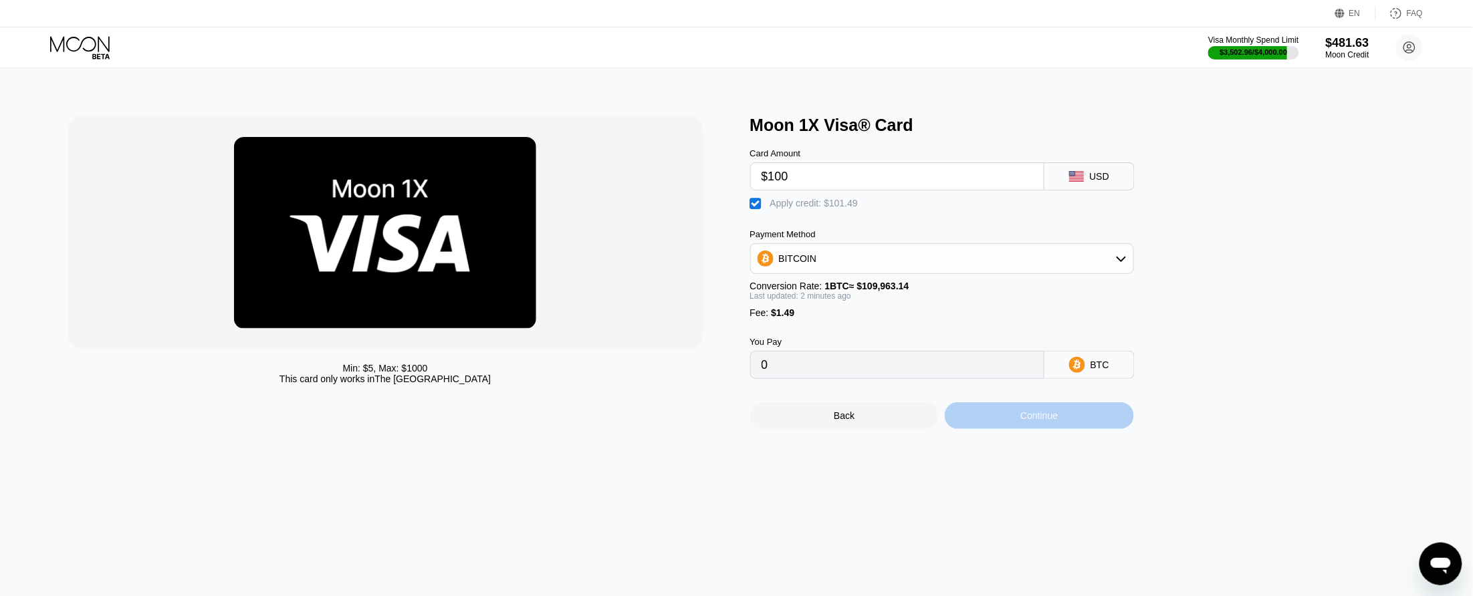
click at [1024, 421] on div "Continue" at bounding box center [1038, 416] width 37 height 11
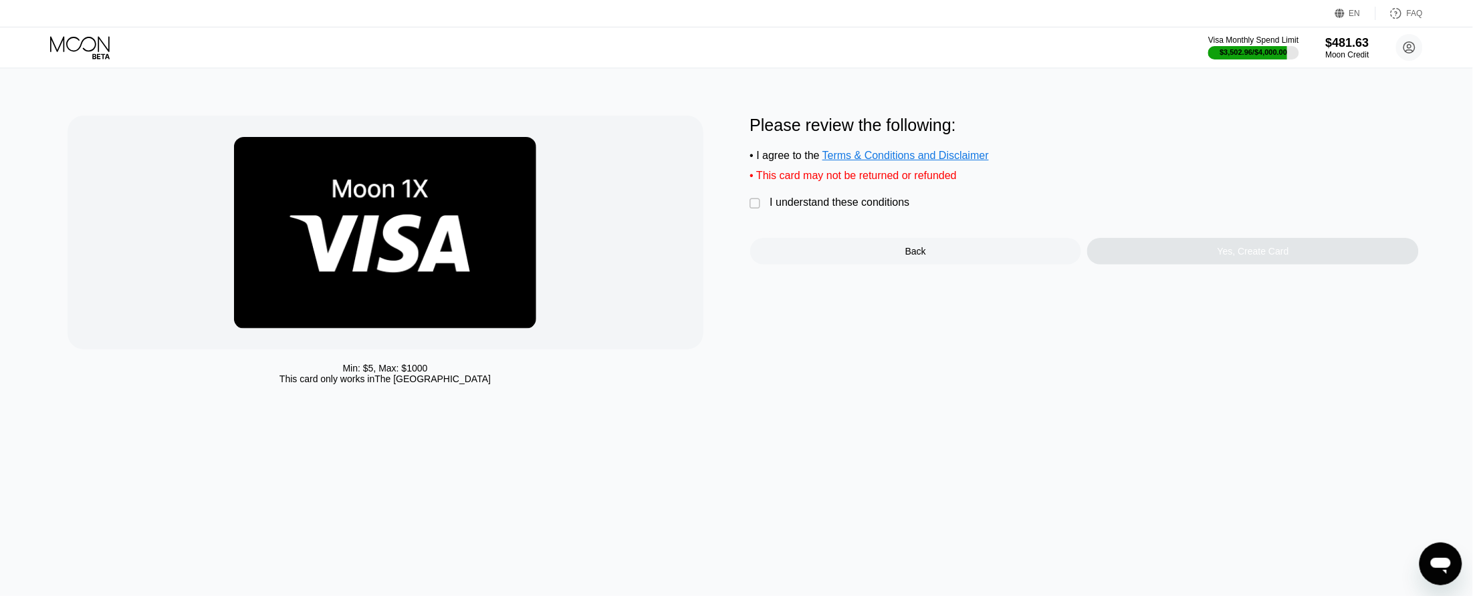
click at [784, 207] on div "I understand these conditions" at bounding box center [840, 203] width 140 height 12
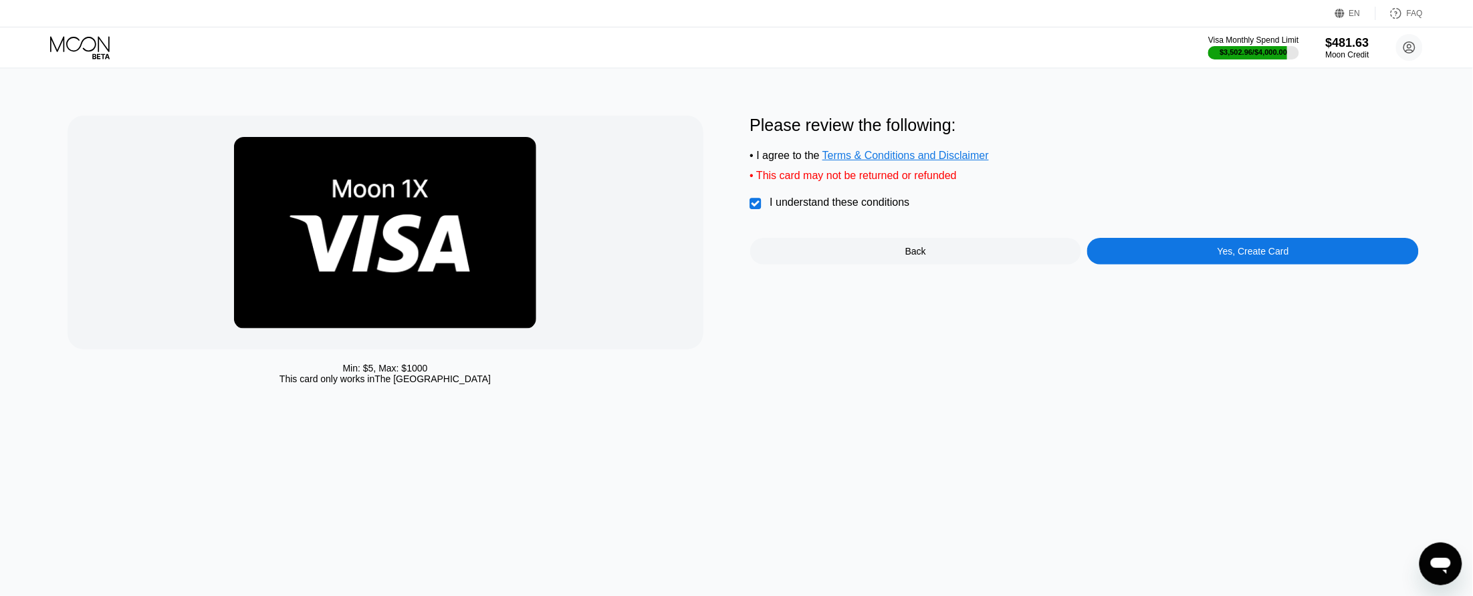
click at [1195, 265] on div "Yes, Create Card" at bounding box center [1253, 251] width 332 height 27
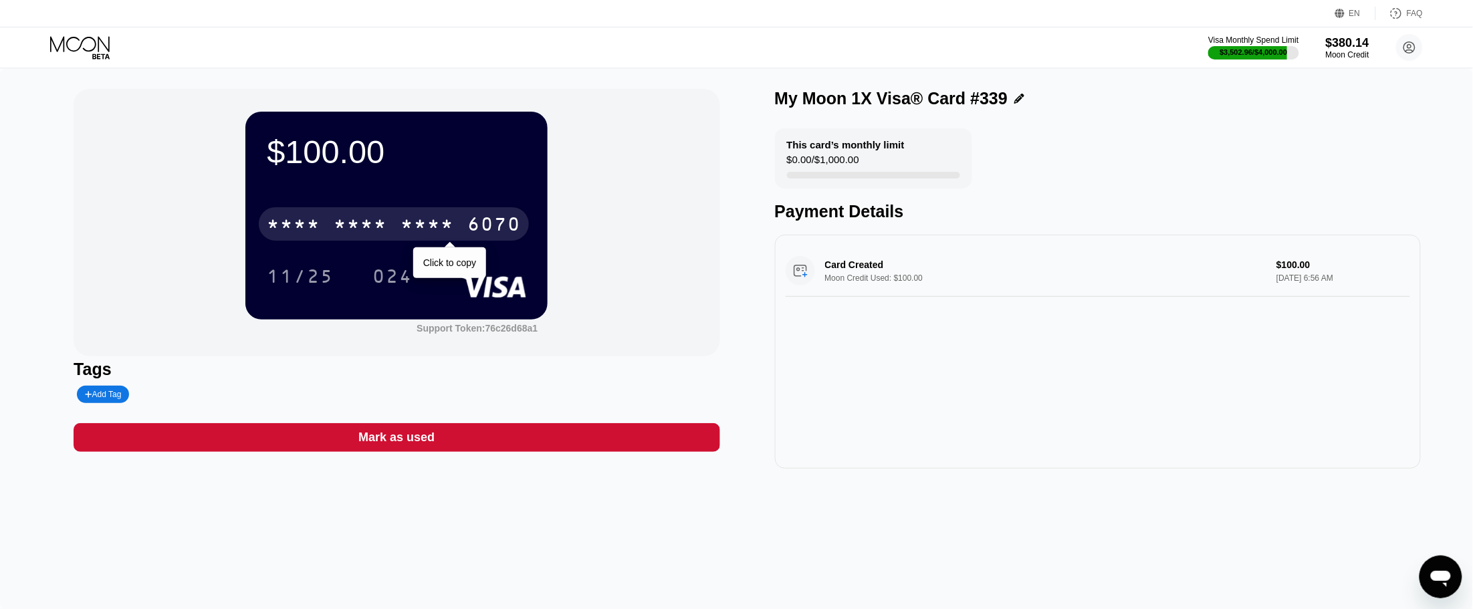
click at [501, 229] on div "6070" at bounding box center [493, 225] width 53 height 21
